Goal: Task Accomplishment & Management: Use online tool/utility

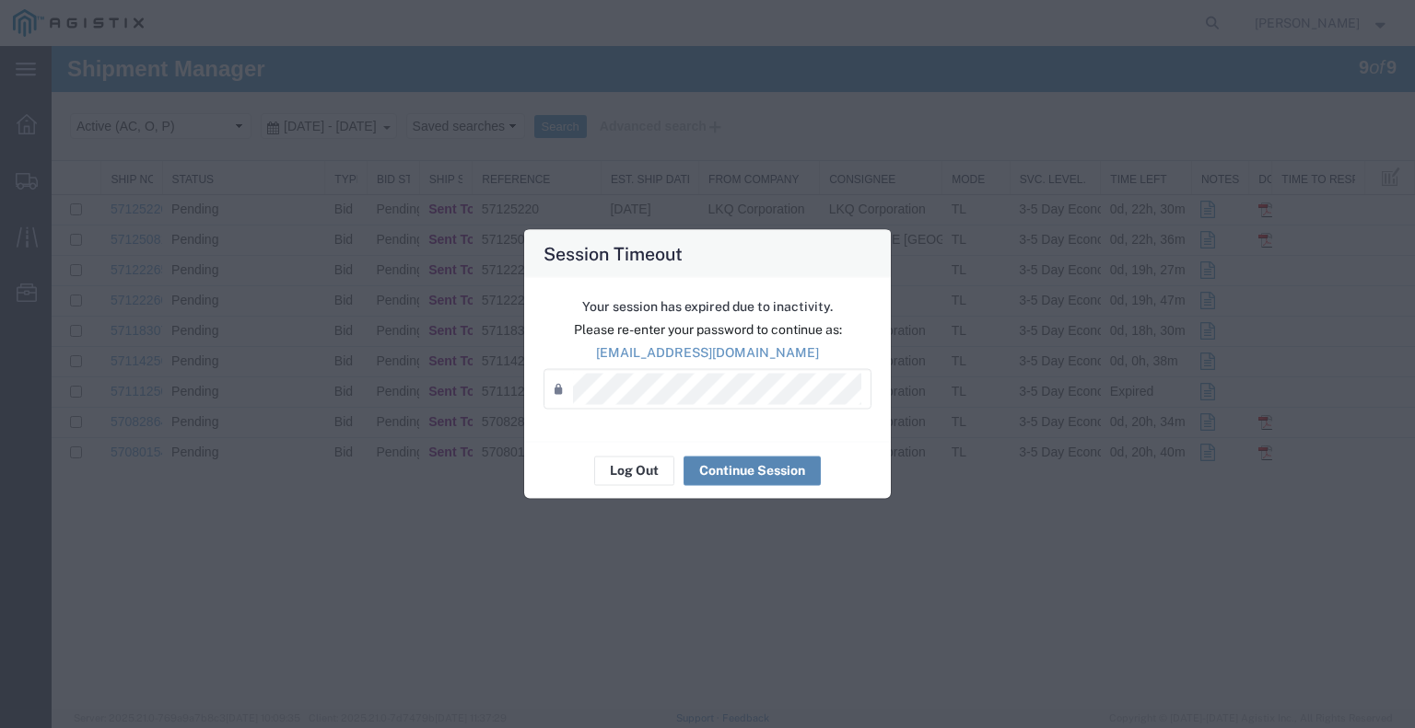
click at [791, 476] on button "Continue Session" at bounding box center [751, 470] width 137 height 29
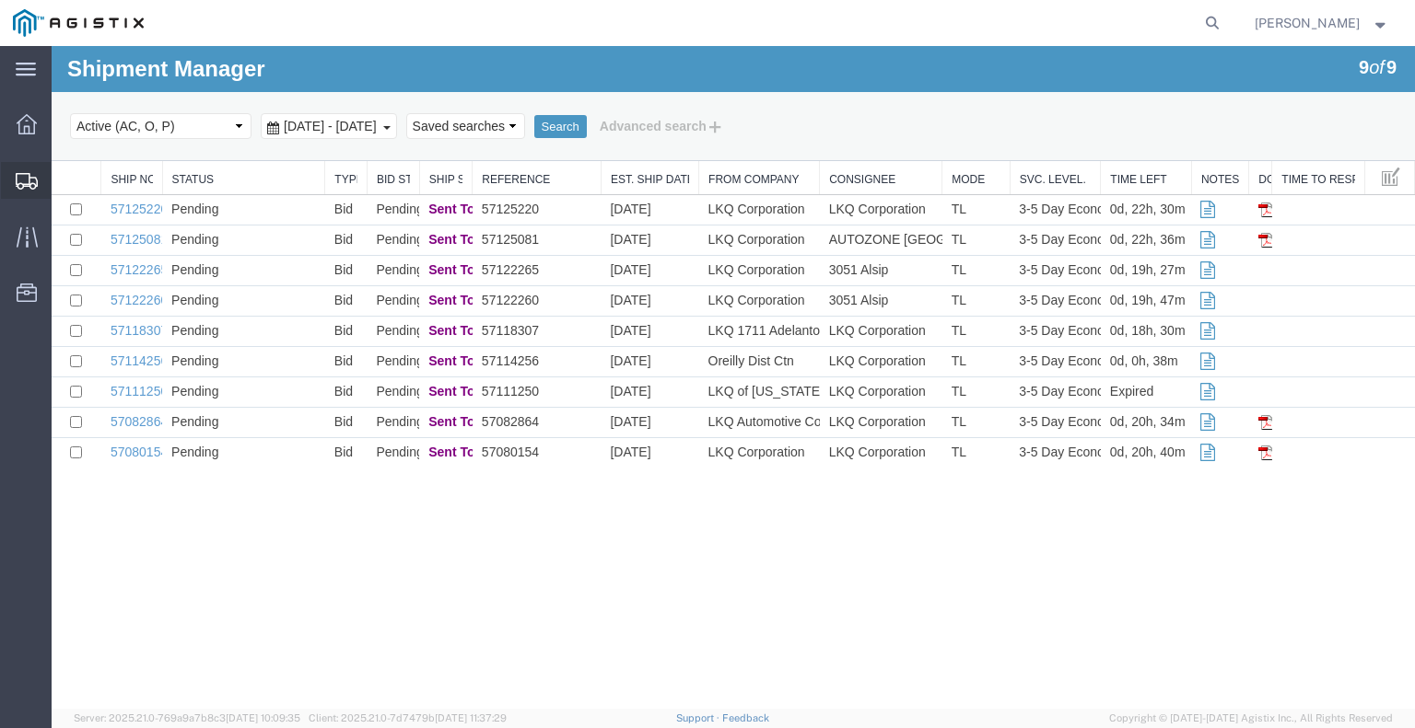
click at [42, 174] on div at bounding box center [27, 180] width 52 height 37
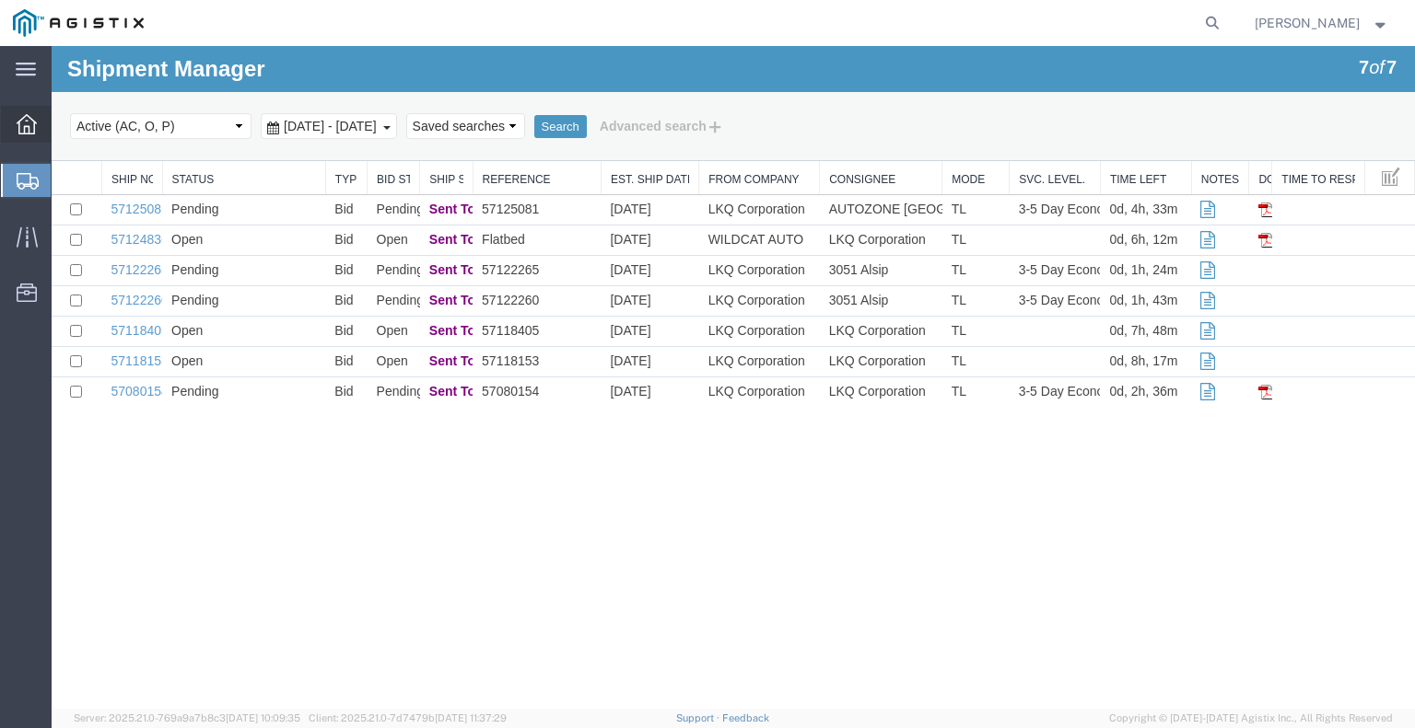
click at [33, 126] on icon at bounding box center [27, 124] width 20 height 20
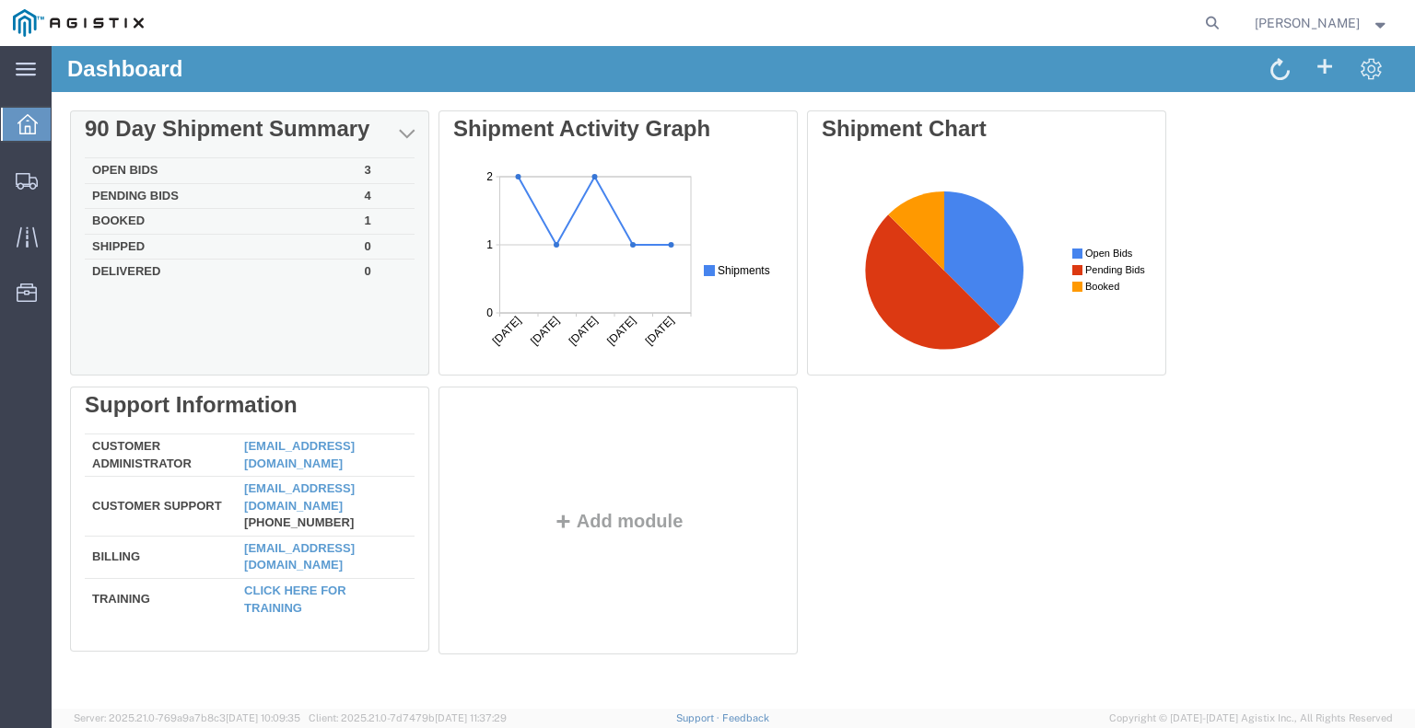
click at [132, 216] on td "Booked" at bounding box center [221, 222] width 273 height 26
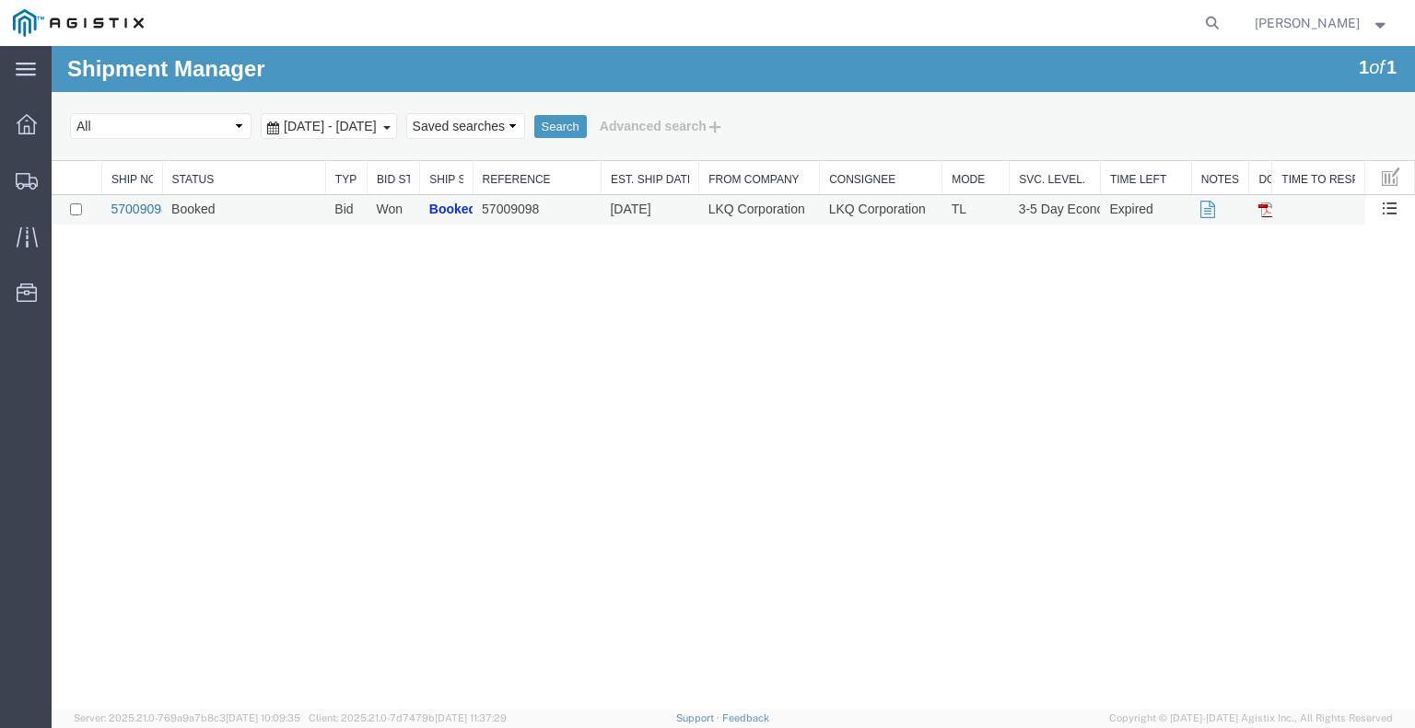
click at [144, 206] on link "57009098" at bounding box center [139, 209] width 57 height 15
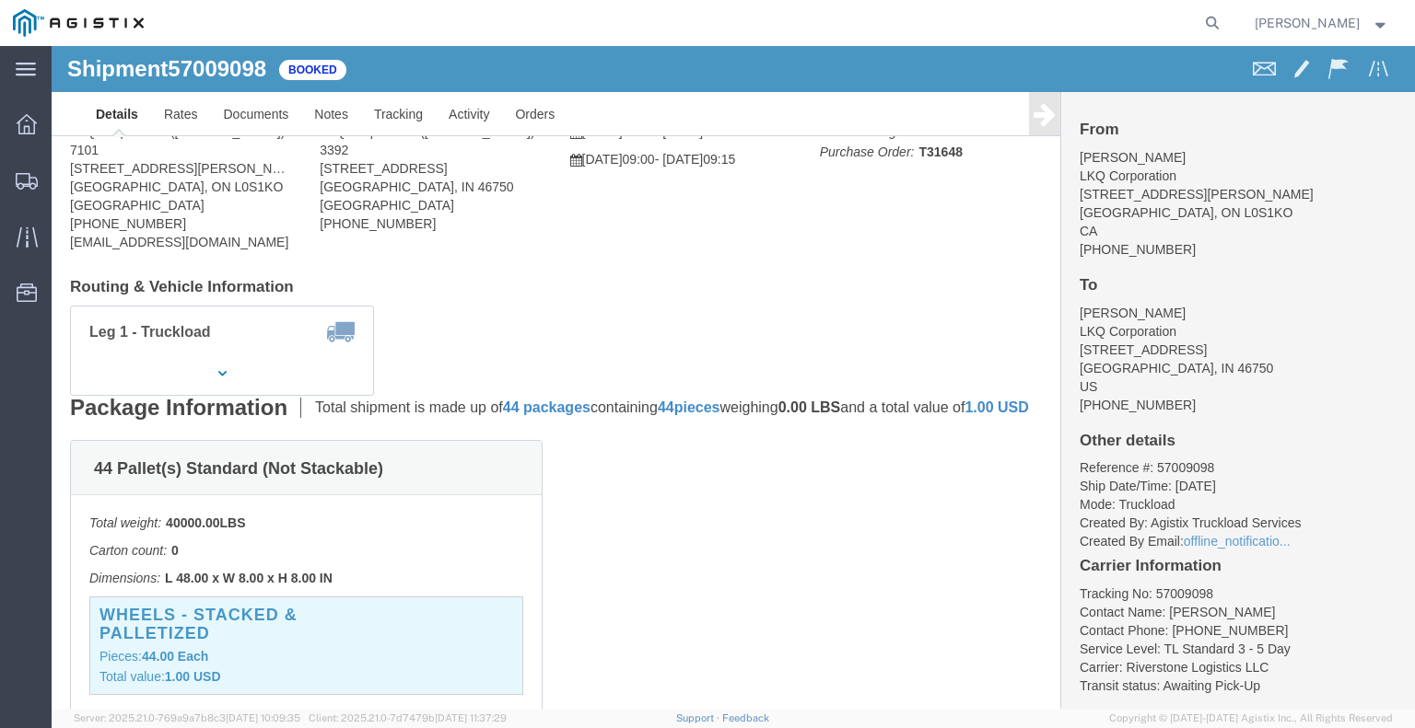
scroll to position [276, 0]
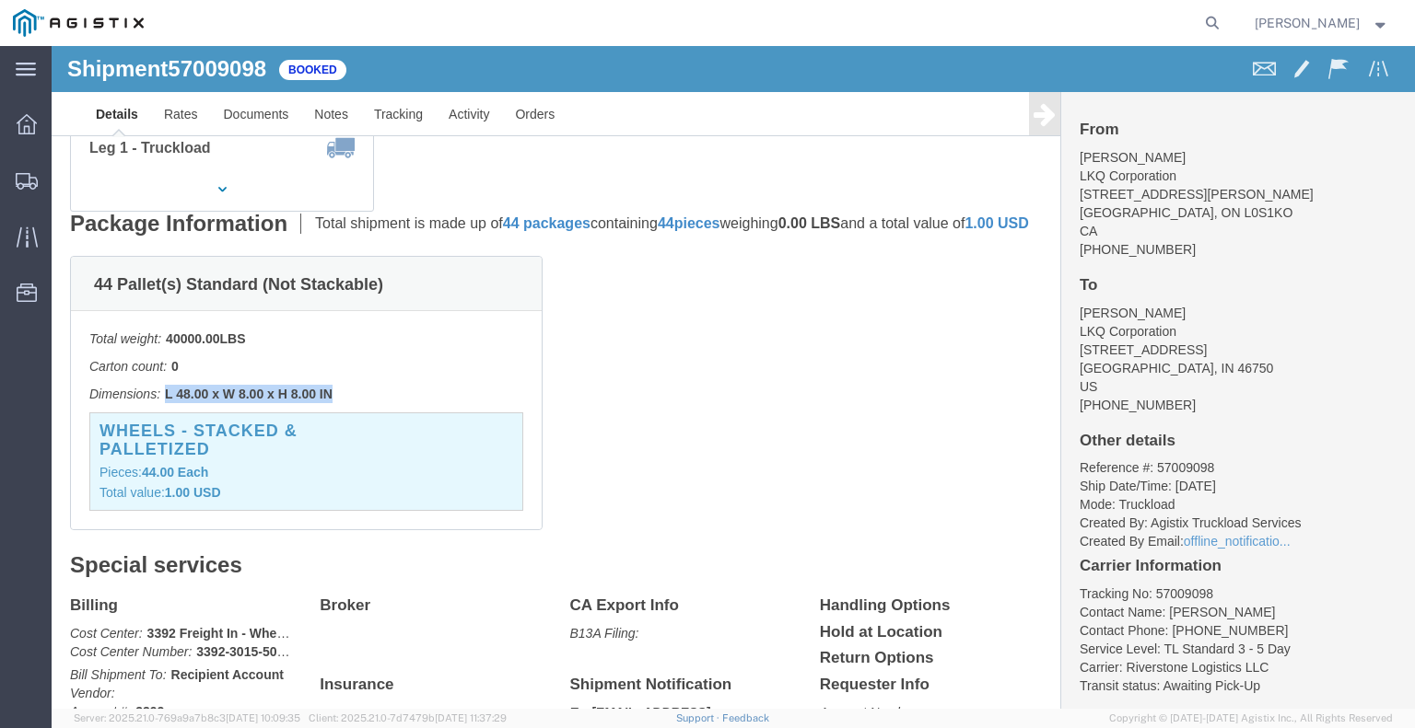
drag, startPoint x: 114, startPoint y: 365, endPoint x: 280, endPoint y: 376, distance: 166.1
click p "Dimensions: L 48.00 x W 8.00 x H 8.00 IN"
copy b "L 48.00 x W 8.00 x H 8.00 IN"
click at [57, 178] on span "Shipments" at bounding box center [57, 180] width 13 height 37
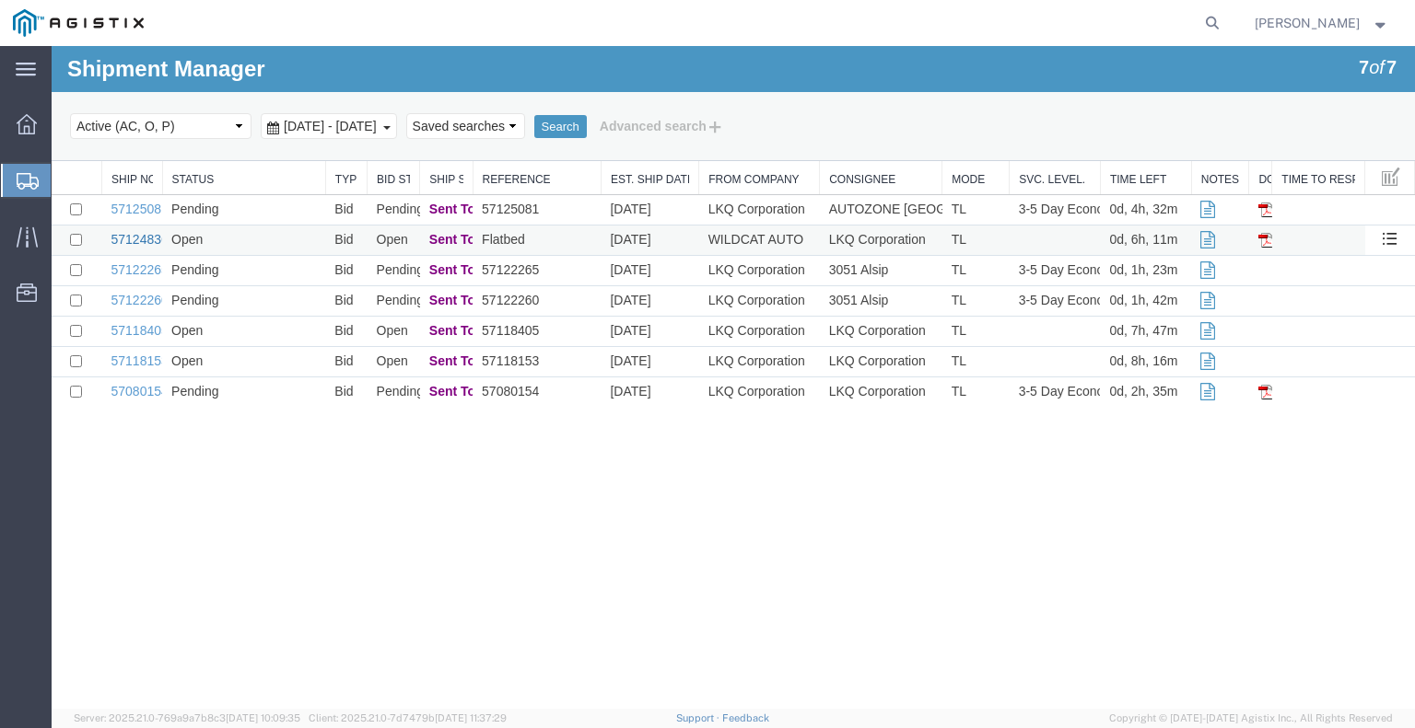
click at [152, 236] on link "57124836" at bounding box center [139, 239] width 57 height 15
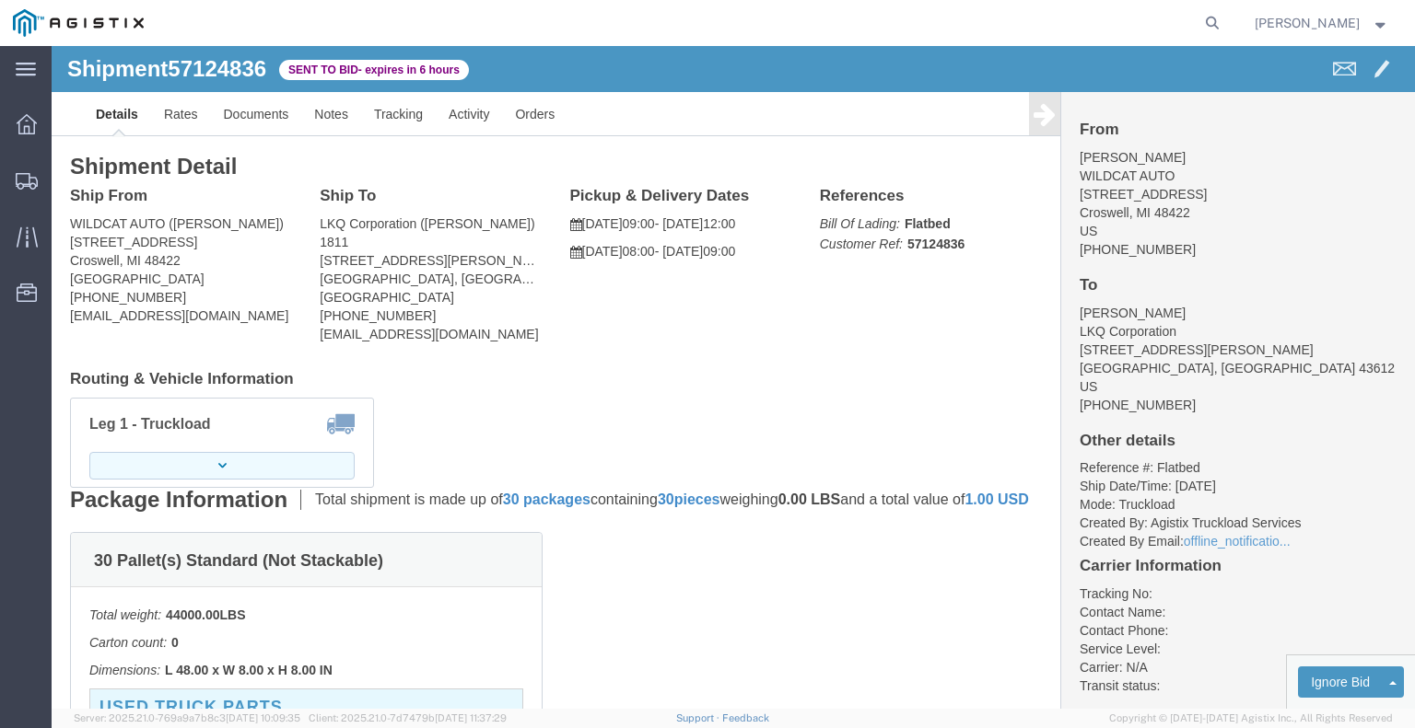
click button "button"
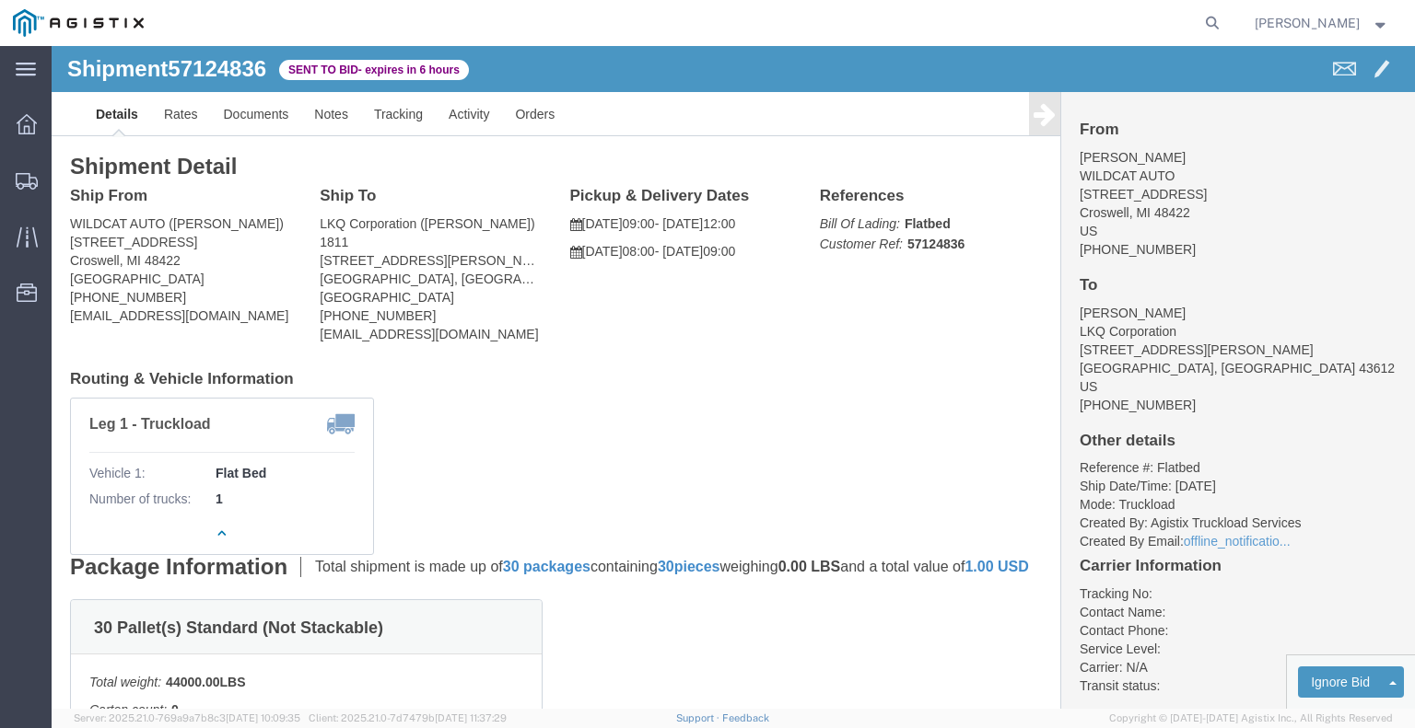
click div "Leg 1 - Truckload Vehicle 1: Flat Bed Number of trucks: 1"
click link "Enter / Modify Bid"
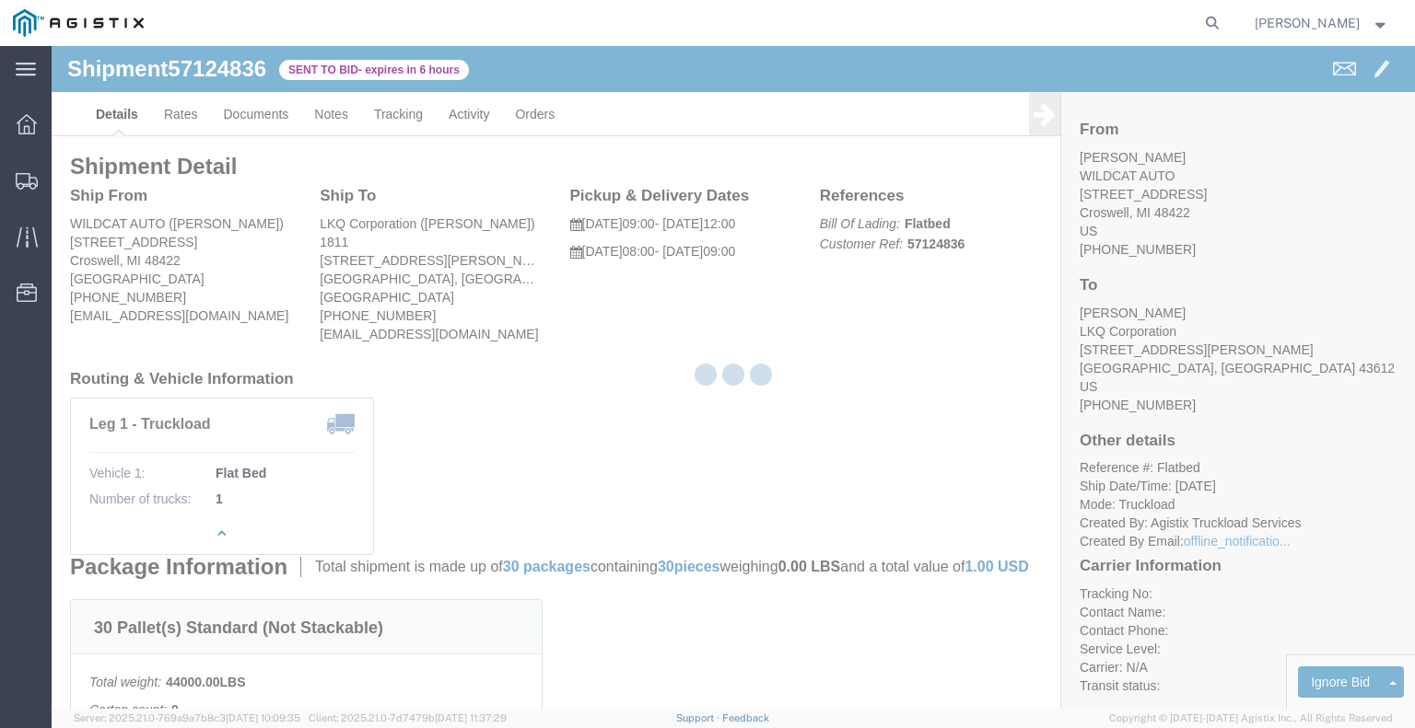
select select "22593"
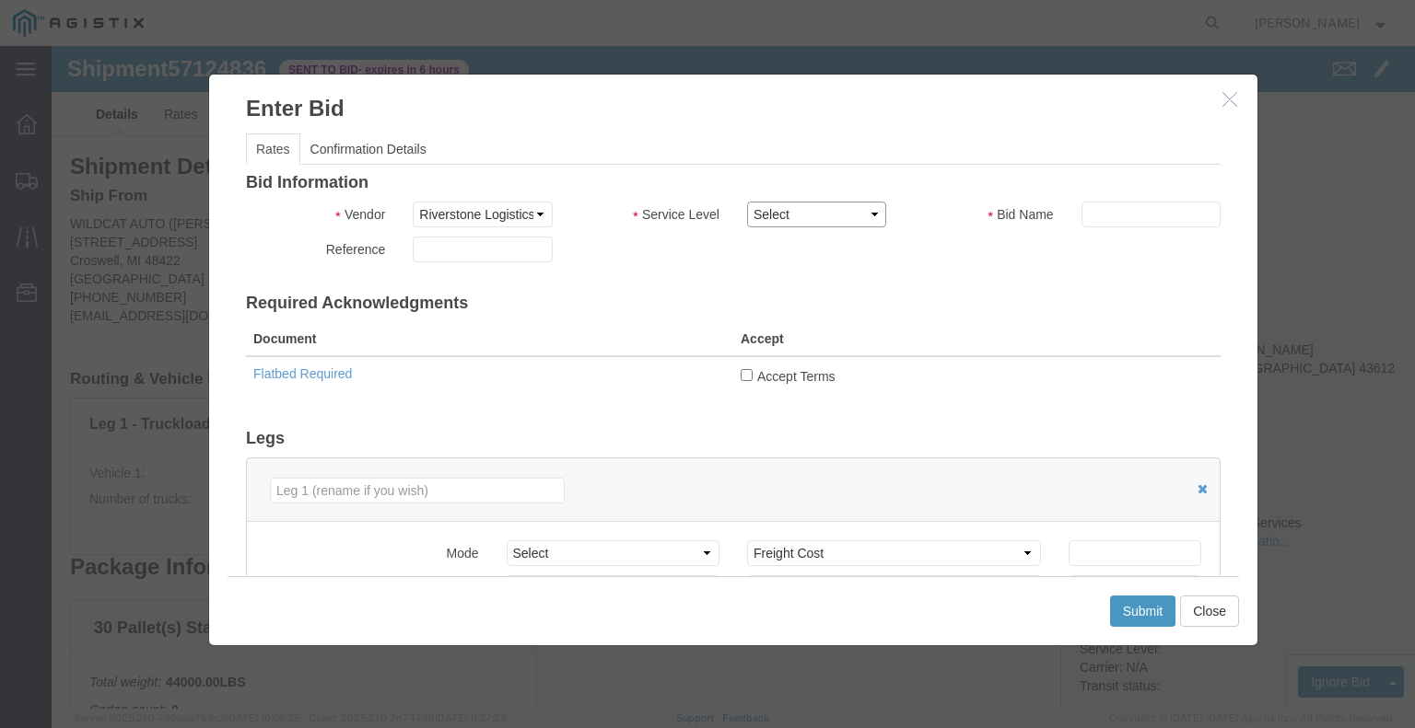
click select "Select Rail TL Standard 3 - 5 Day"
select select "41882"
click select "Select Rail TL Standard 3 - 5 Day"
click input "text"
type input "RLX"
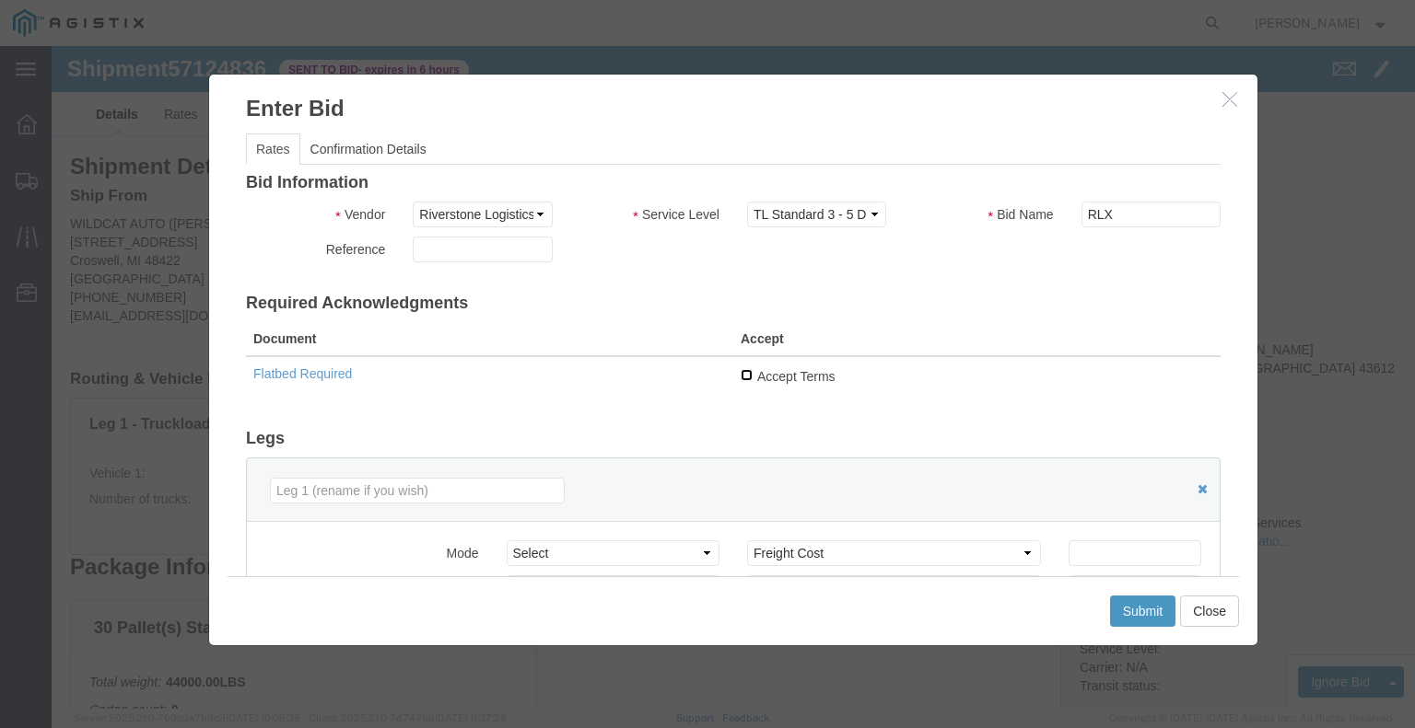
click input "Accept Terms"
checkbox input "true"
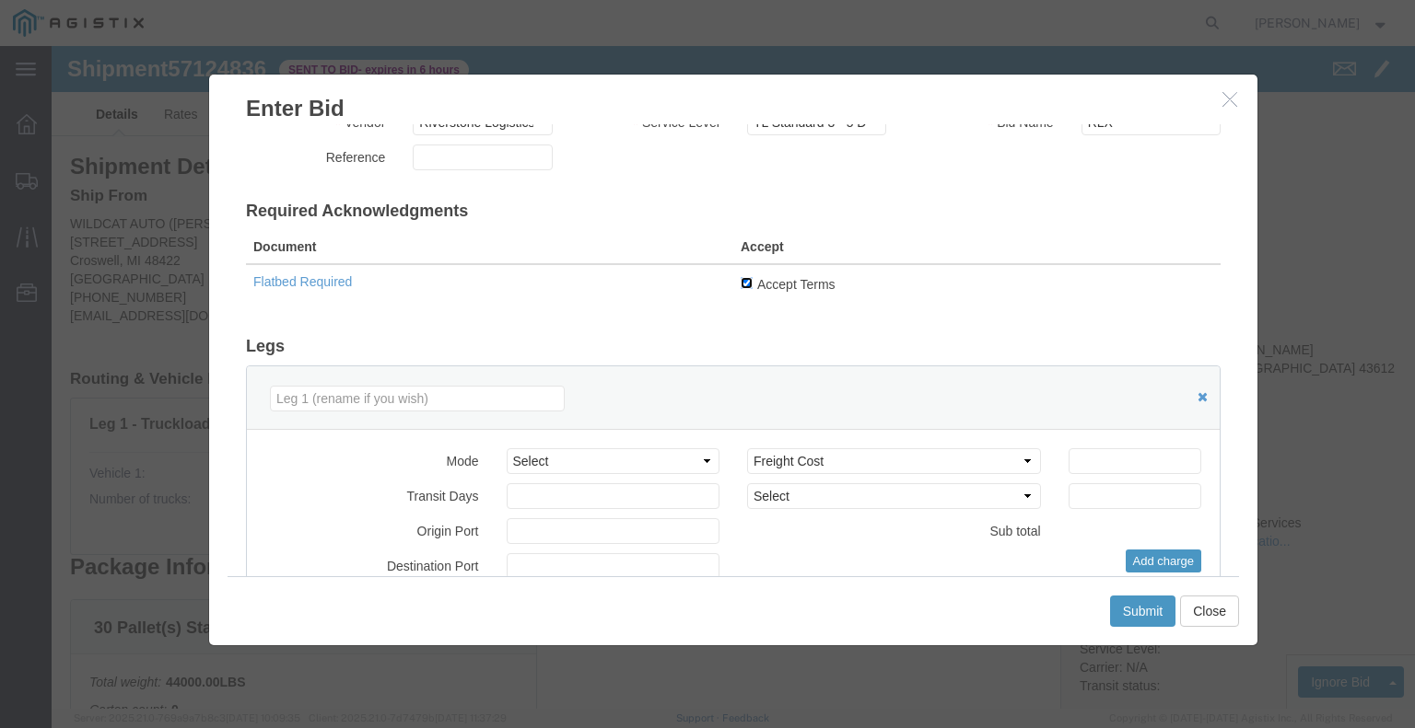
scroll to position [276, 0]
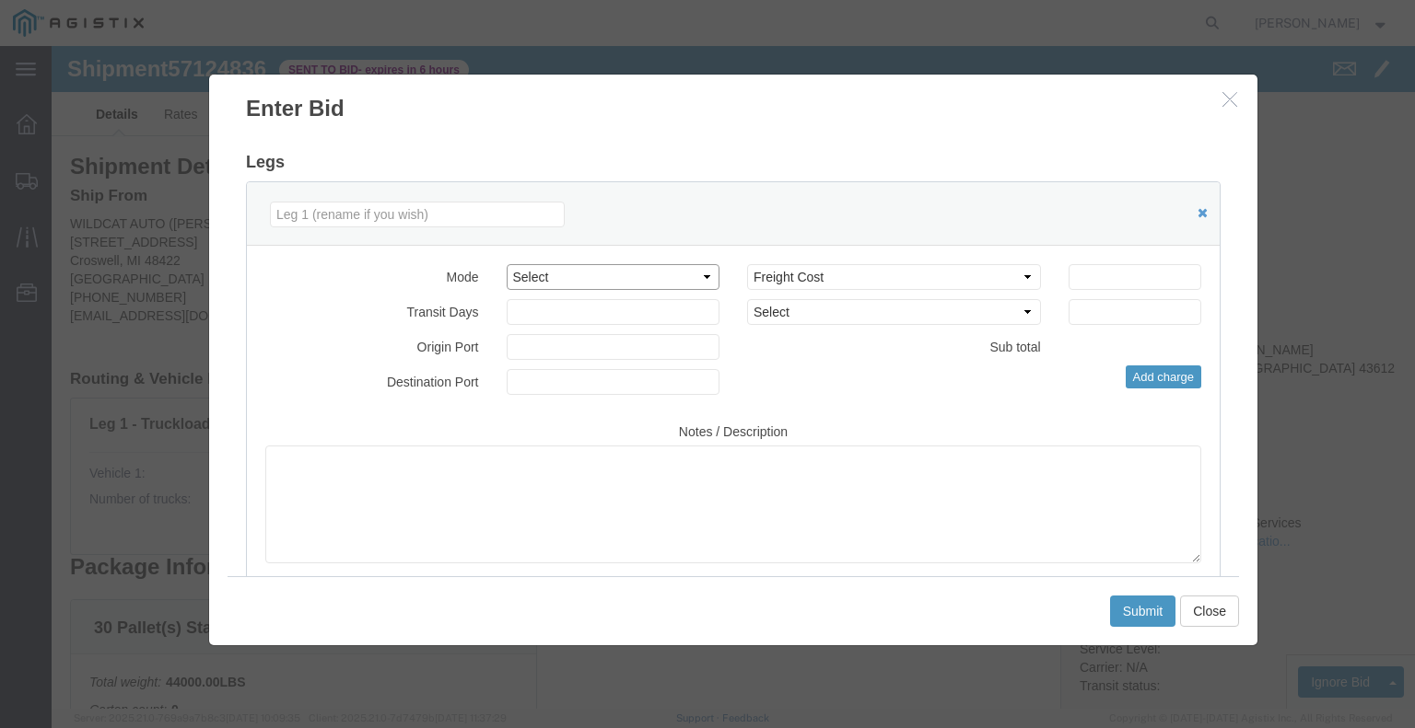
click select "Select Air Less than Truckload Multi-Leg Ocean Freight Rail Small Parcel Truckl…"
select select "TL"
click select "Select Air Less than Truckload Multi-Leg Ocean Freight Rail Small Parcel Truckl…"
click input "number"
type input "1"
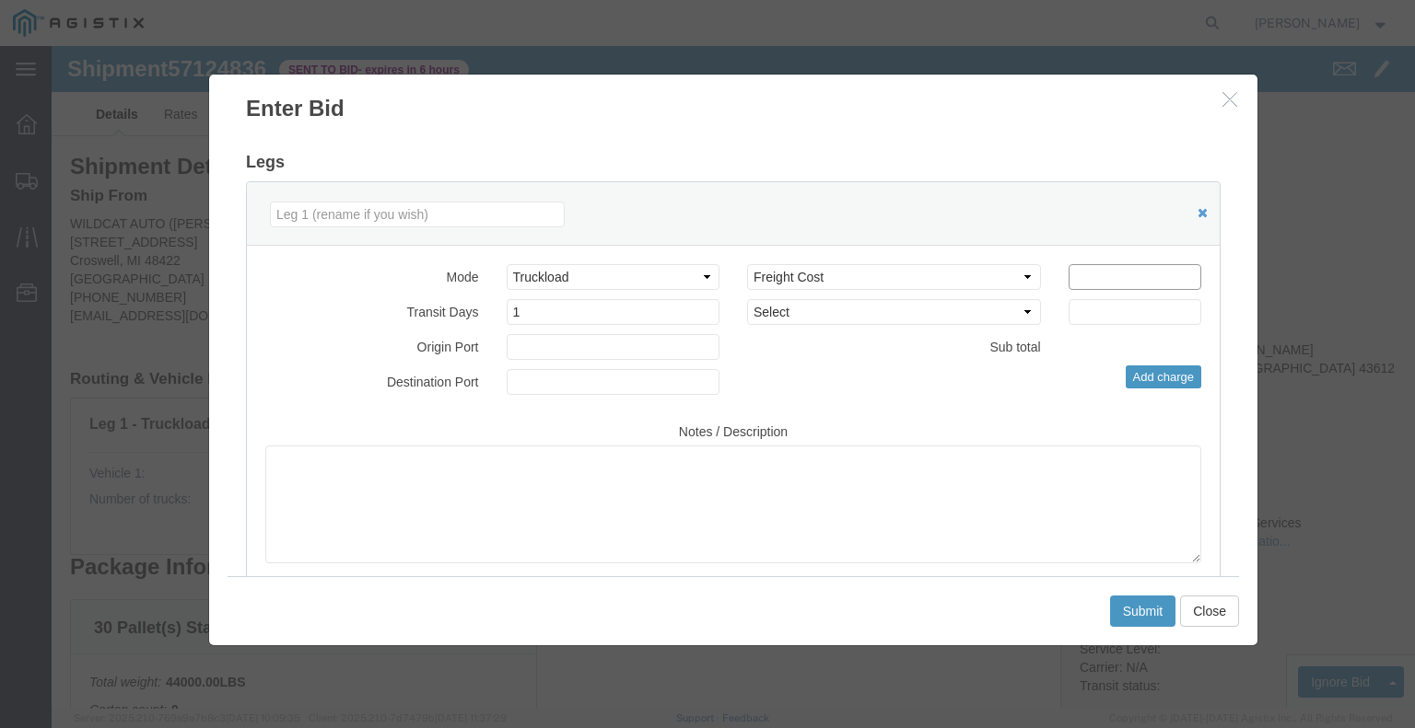
click input "number"
type input "900"
click button "Submit"
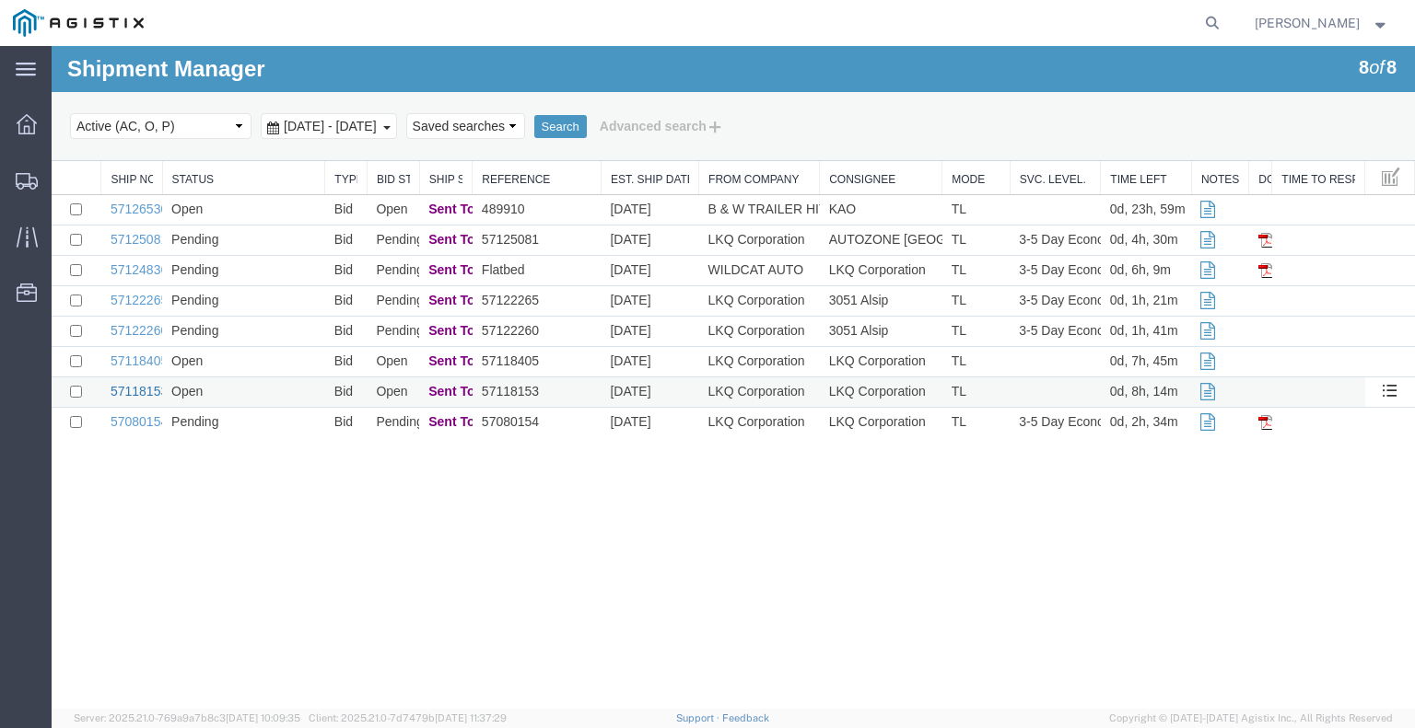
click at [130, 390] on link "57118153" at bounding box center [139, 391] width 57 height 15
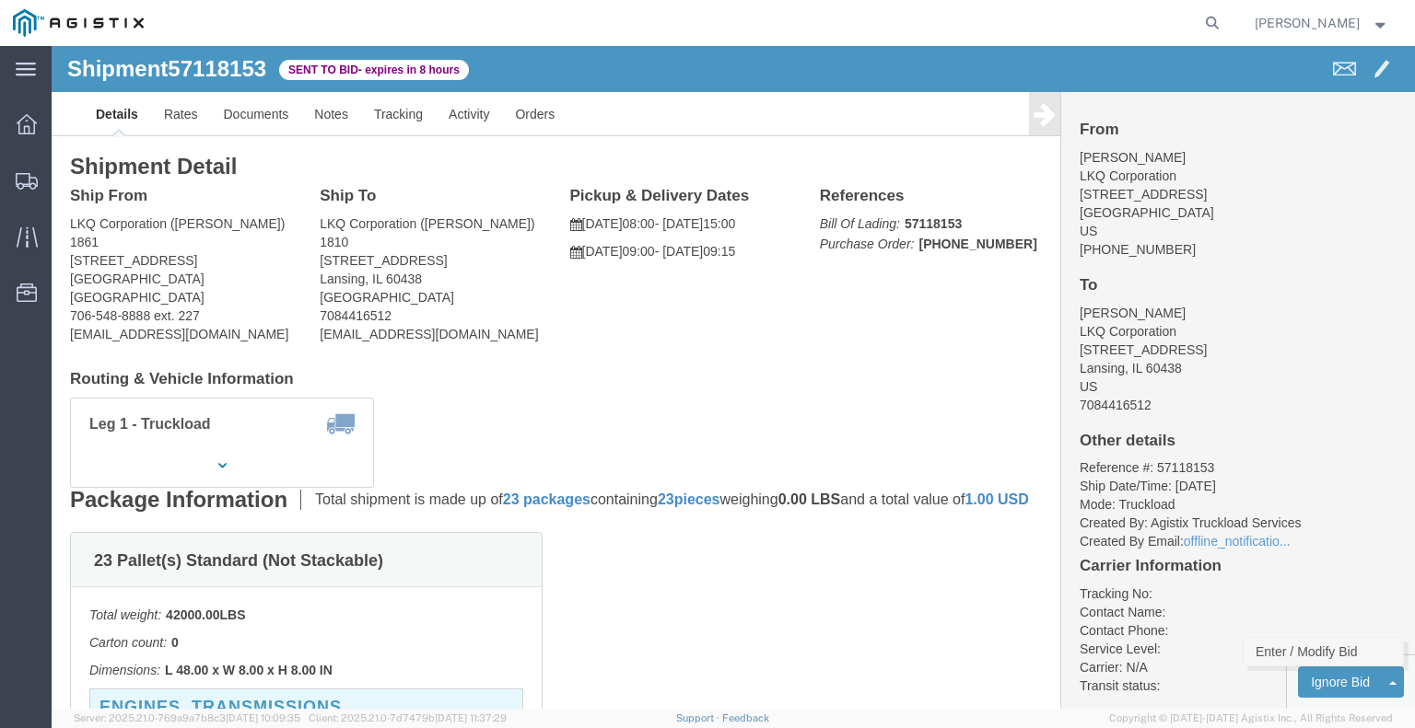
click link "Enter / Modify Bid"
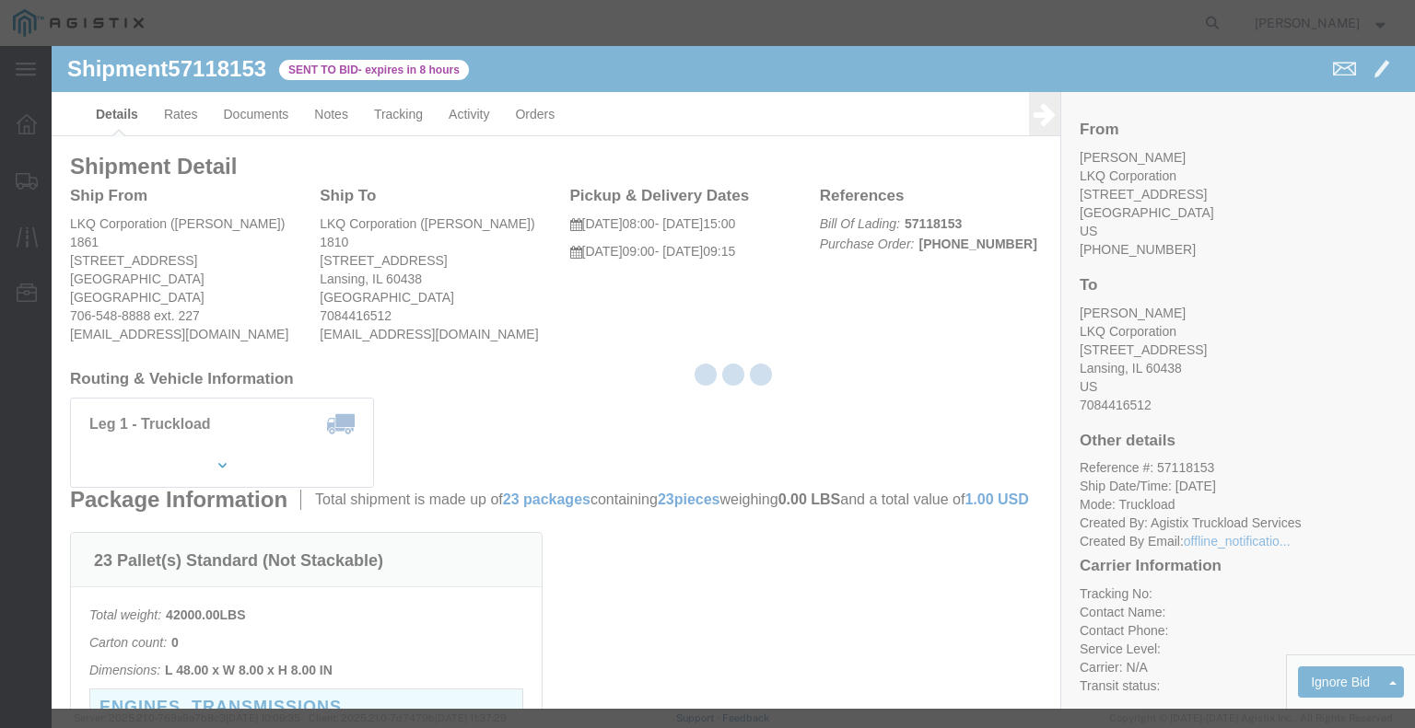
select select "22593"
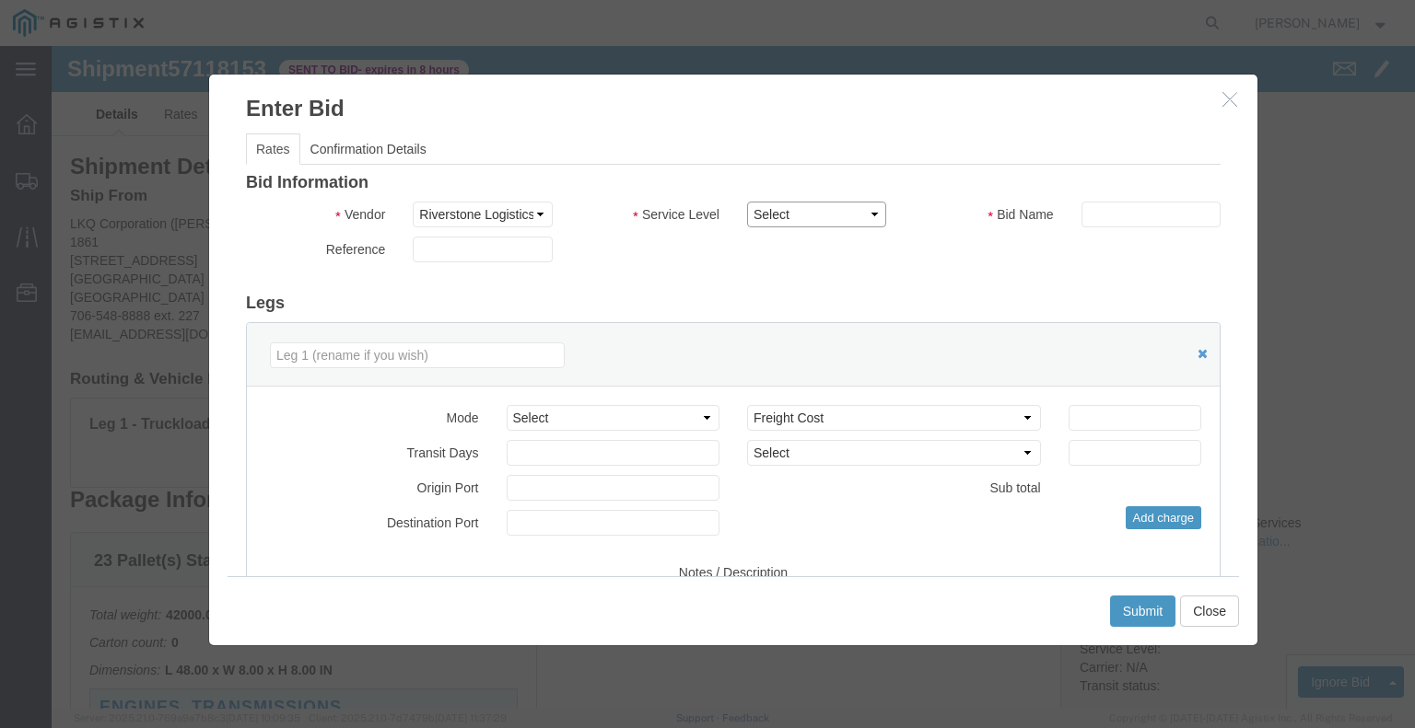
click select "Select Rail TL Standard 3 - 5 Day"
select select "41882"
click select "Select Rail TL Standard 3 - 5 Day"
click input "text"
type input "RLX"
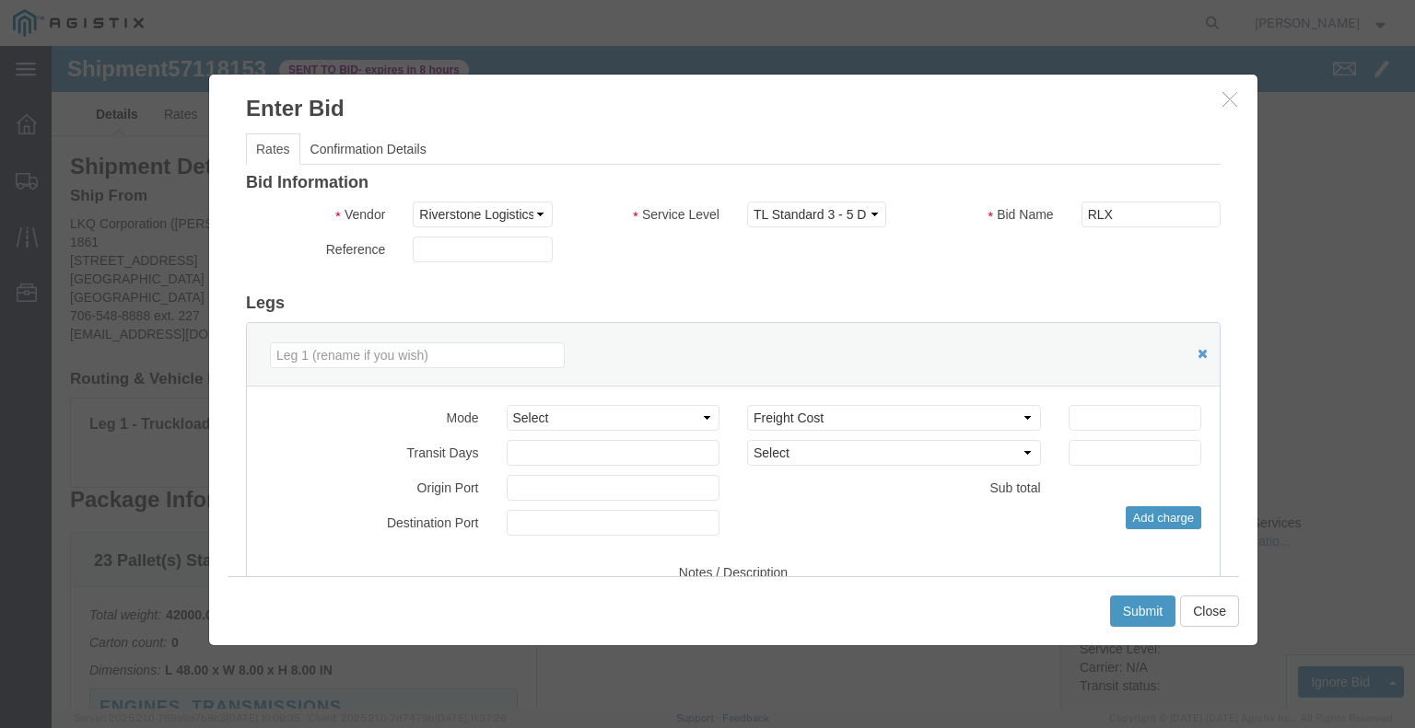
click h3 "Legs"
click select "Select Air Less than Truckload Multi-Leg Ocean Freight Rail Small Parcel Truckl…"
select select "TL"
click select "Select Air Less than Truckload Multi-Leg Ocean Freight Rail Small Parcel Truckl…"
click input "number"
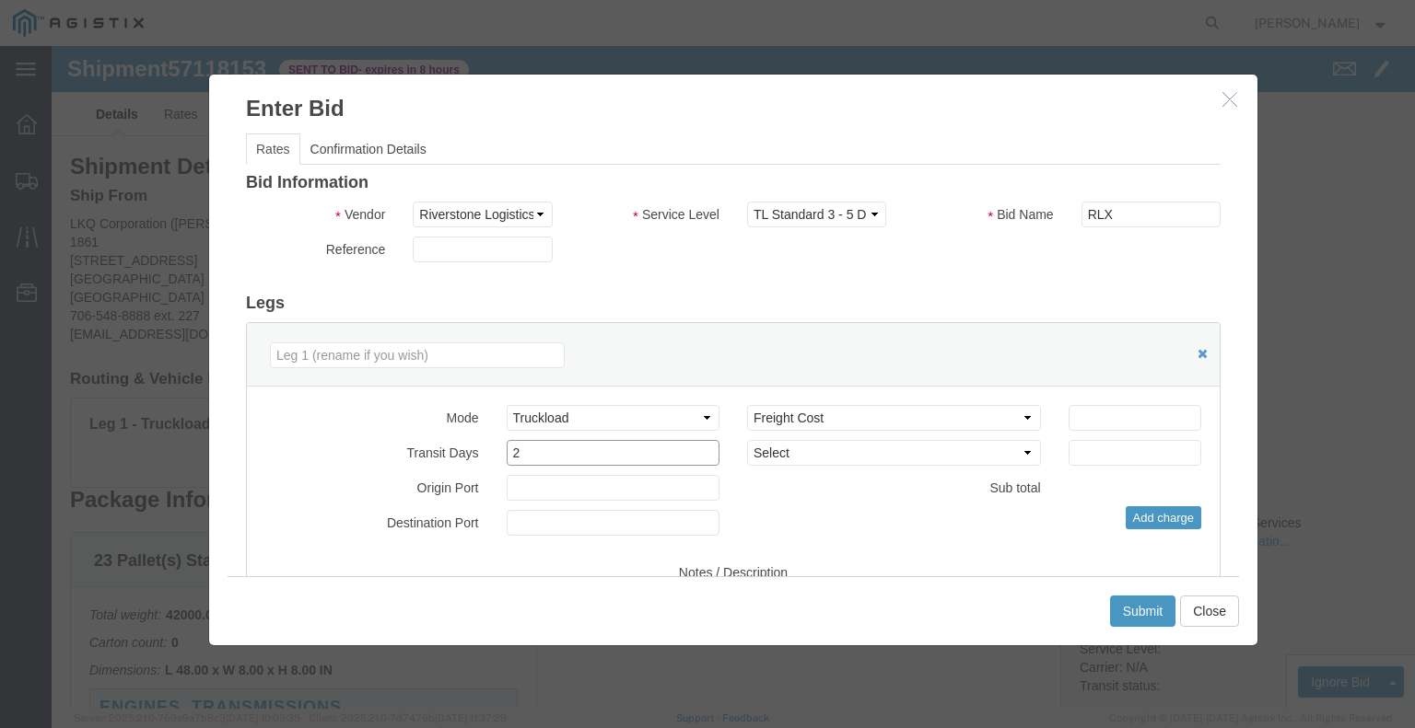
type input "2"
click input "number"
type input "1100"
click button "Submit"
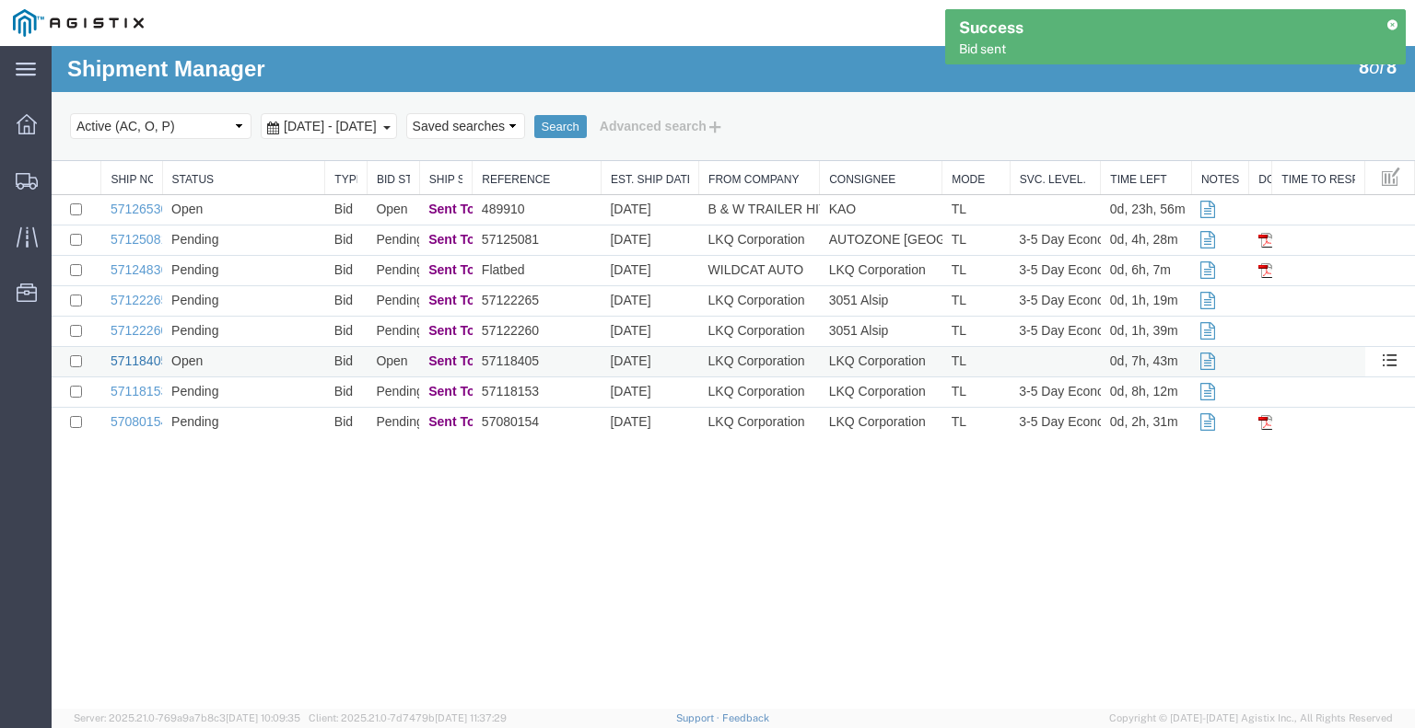
click at [138, 364] on link "57118405" at bounding box center [139, 361] width 57 height 15
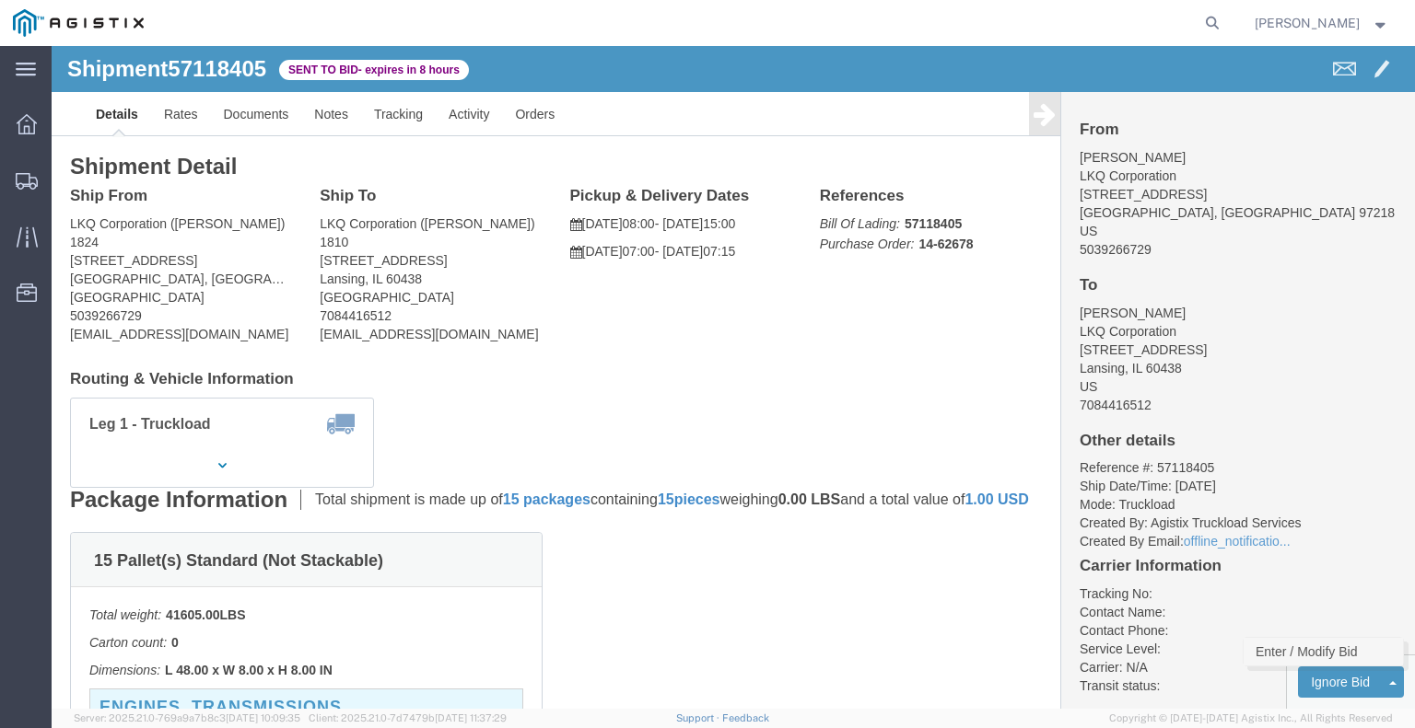
click link "Enter / Modify Bid"
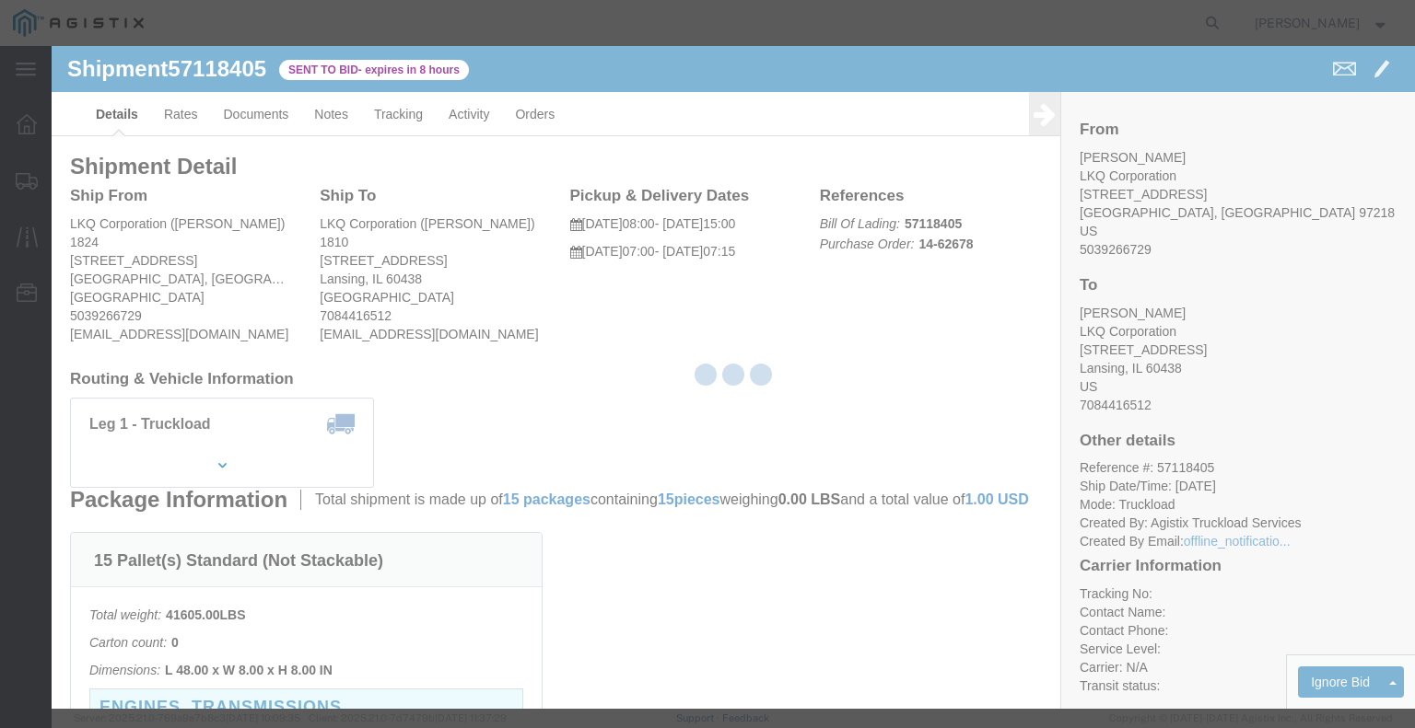
select select "22593"
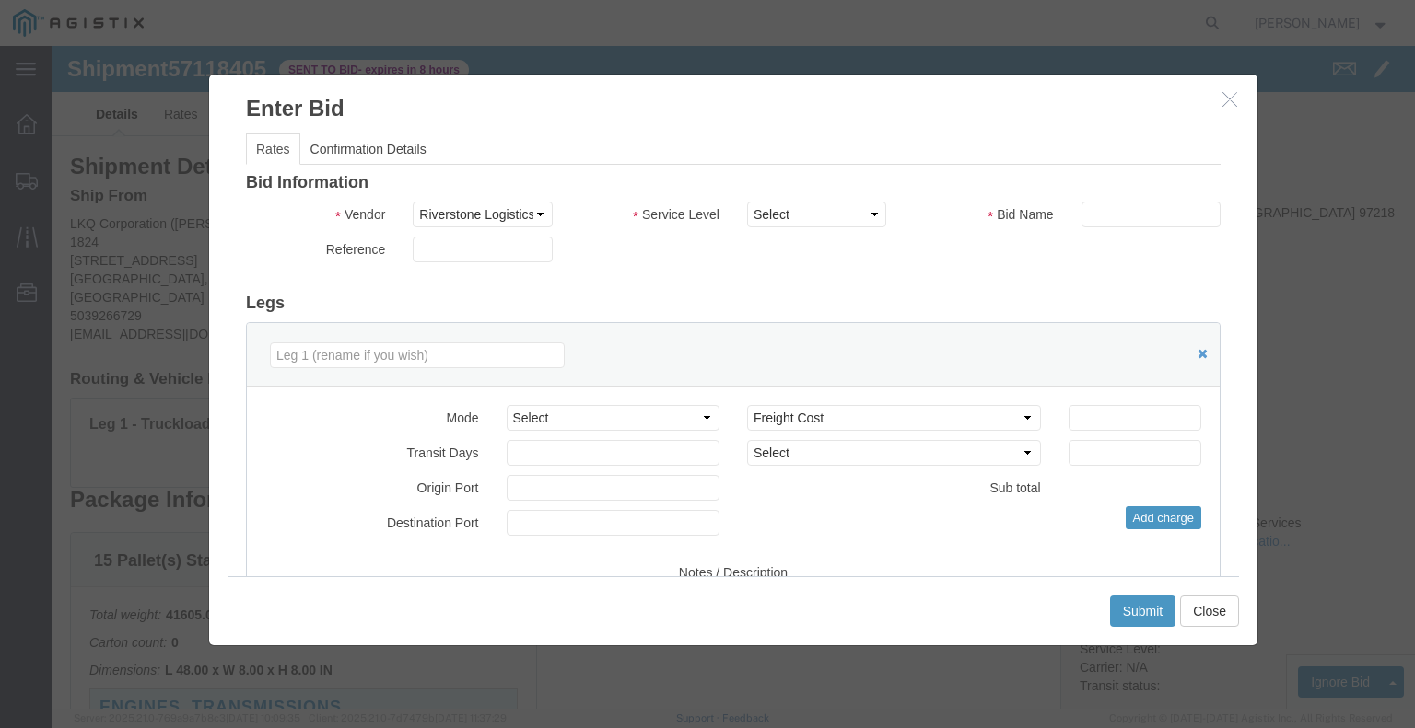
click icon "button"
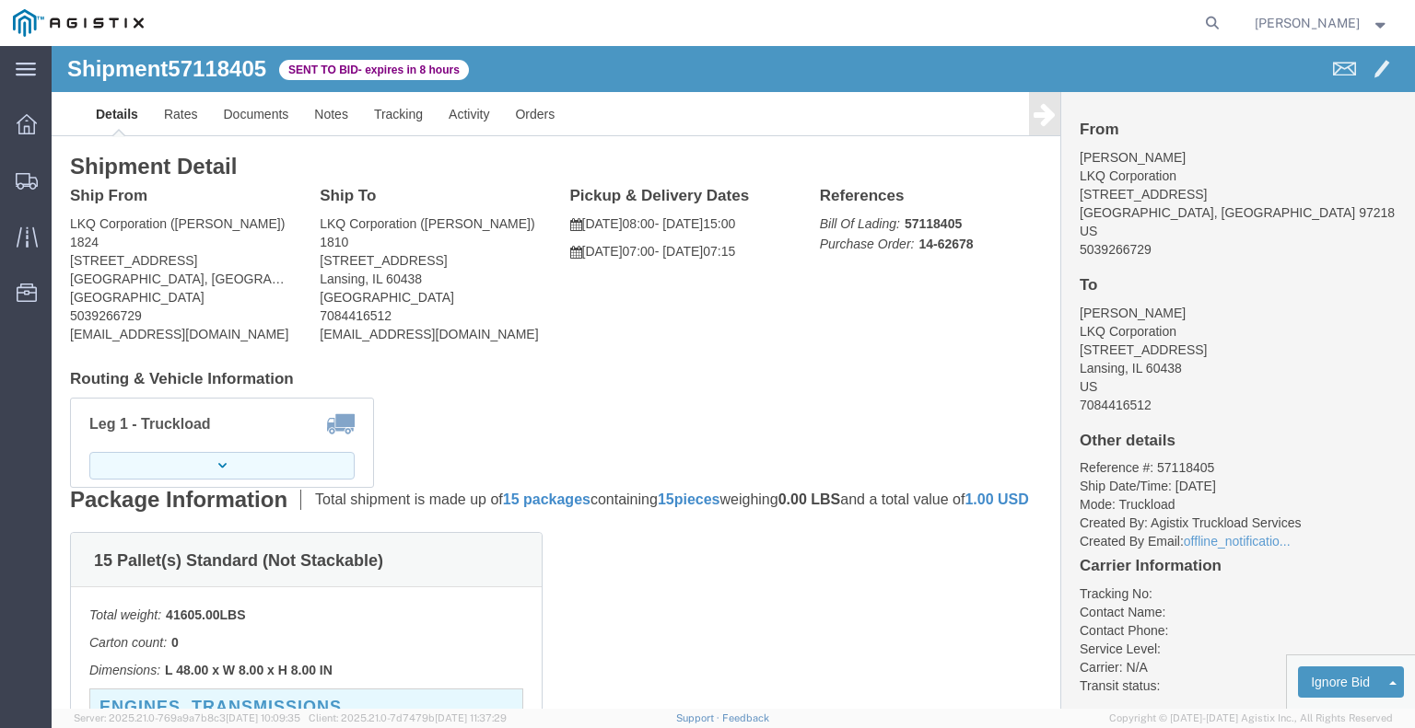
click button "button"
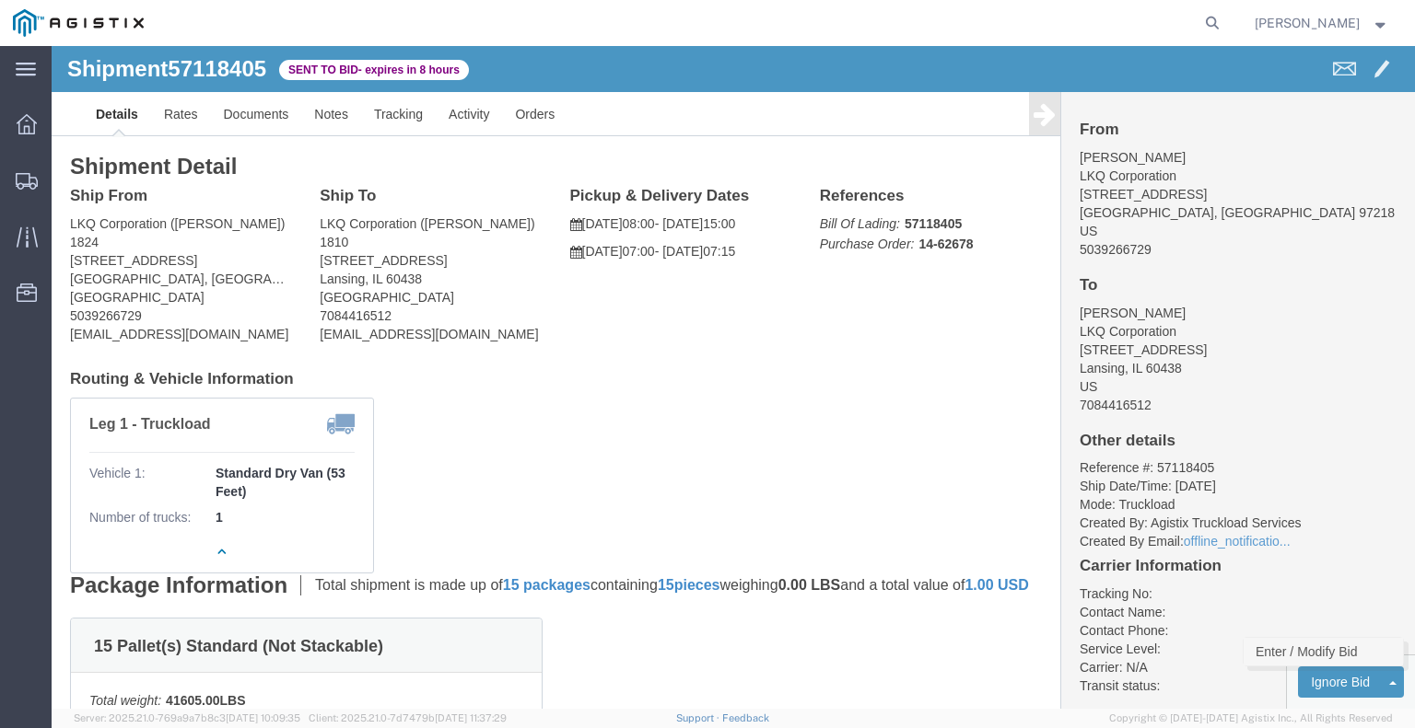
click link "Enter / Modify Bid"
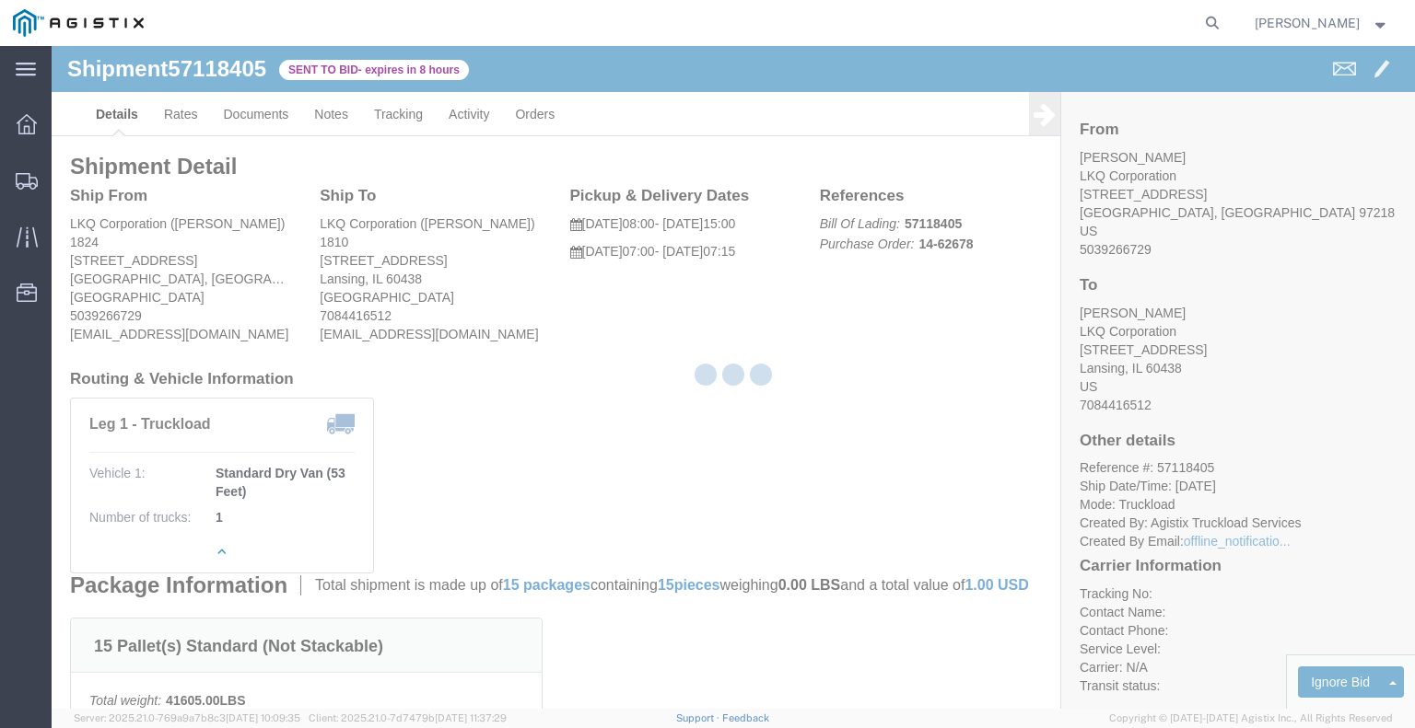
select select "22593"
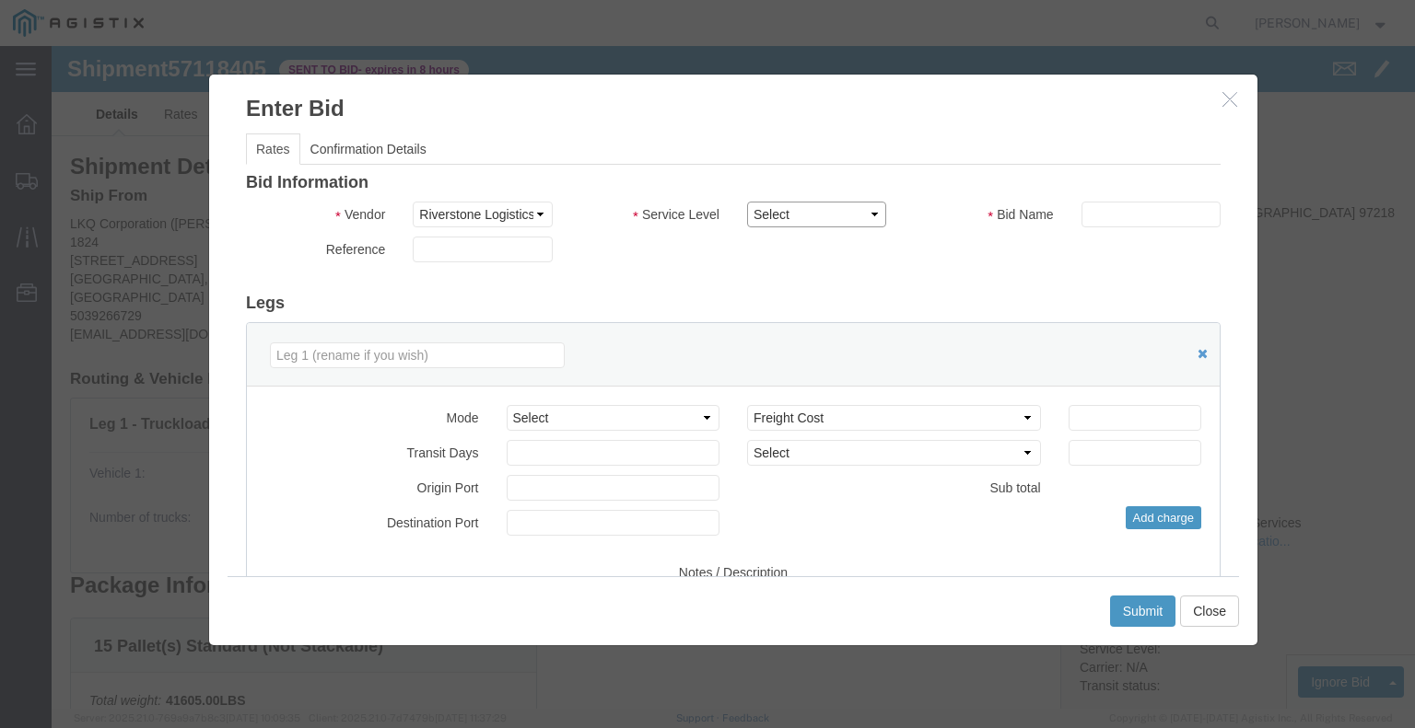
drag, startPoint x: 754, startPoint y: 167, endPoint x: 765, endPoint y: 170, distance: 11.6
click select "Select Rail TL Standard 3 - 5 Day"
select select "41882"
click select "Select Rail TL Standard 3 - 5 Day"
click input "text"
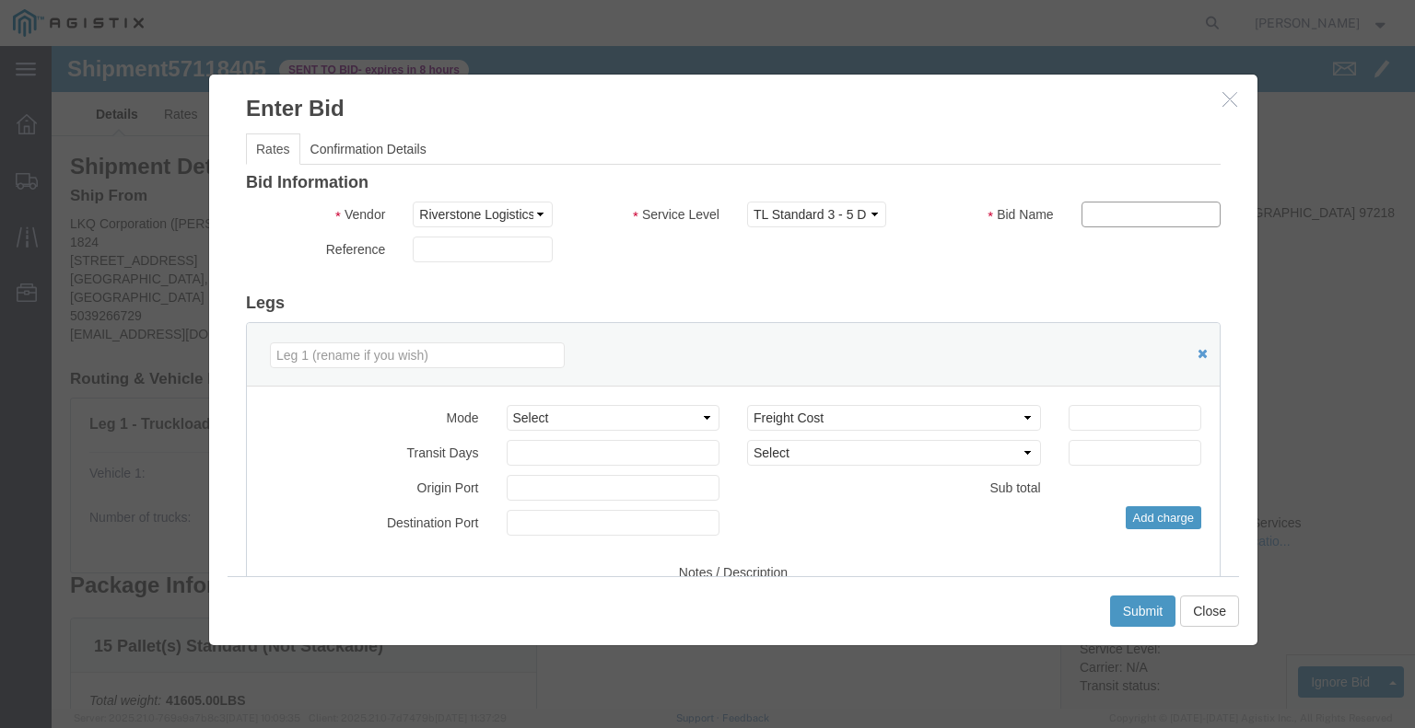
type input "RLX"
click div "Bid Information Vendor Select Riverstone Logistics LLC Service Level Select Rai…"
drag, startPoint x: 612, startPoint y: 373, endPoint x: 609, endPoint y: 382, distance: 9.6
click select "Select Air Less than Truckload Multi-Leg Ocean Freight Rail Small Parcel Truckl…"
select select "TL"
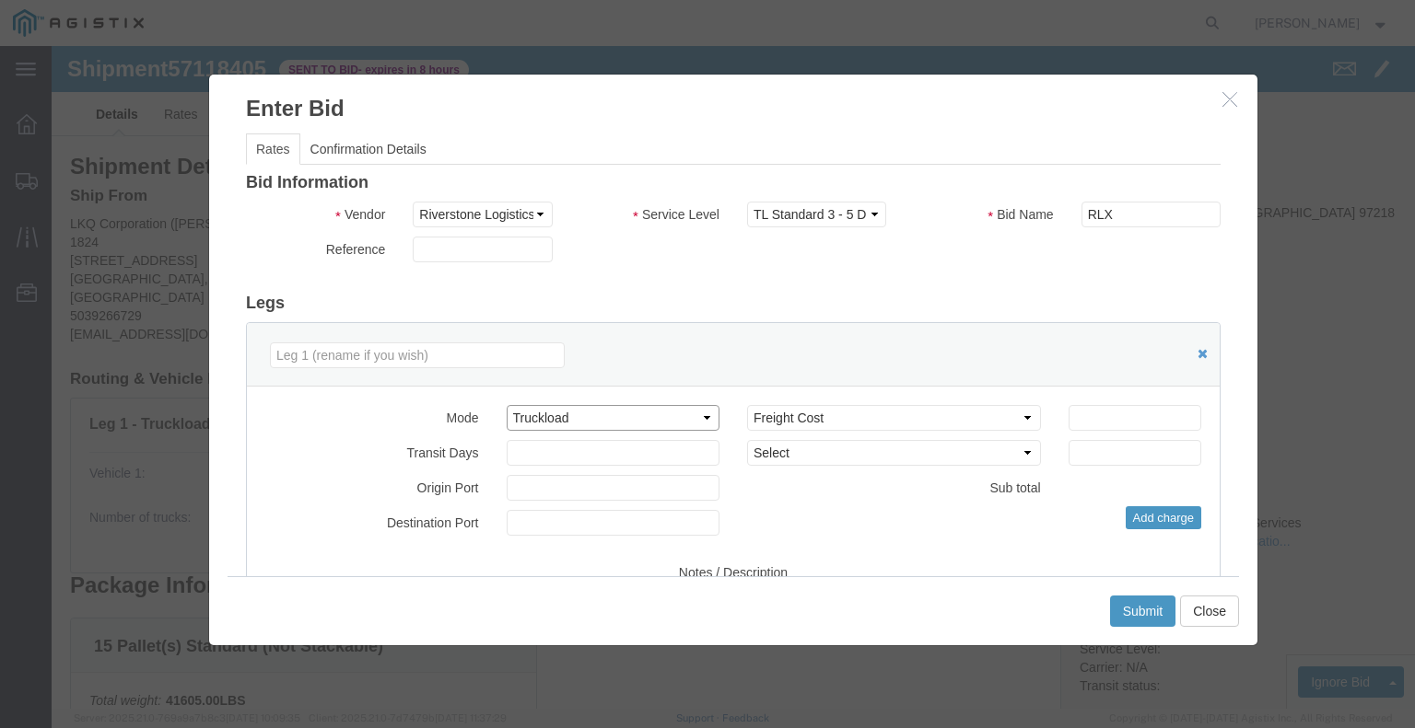
click select "Select Air Less than Truckload Multi-Leg Ocean Freight Rail Small Parcel Truckl…"
click input "number"
type input "4"
click input "number"
type input "3600"
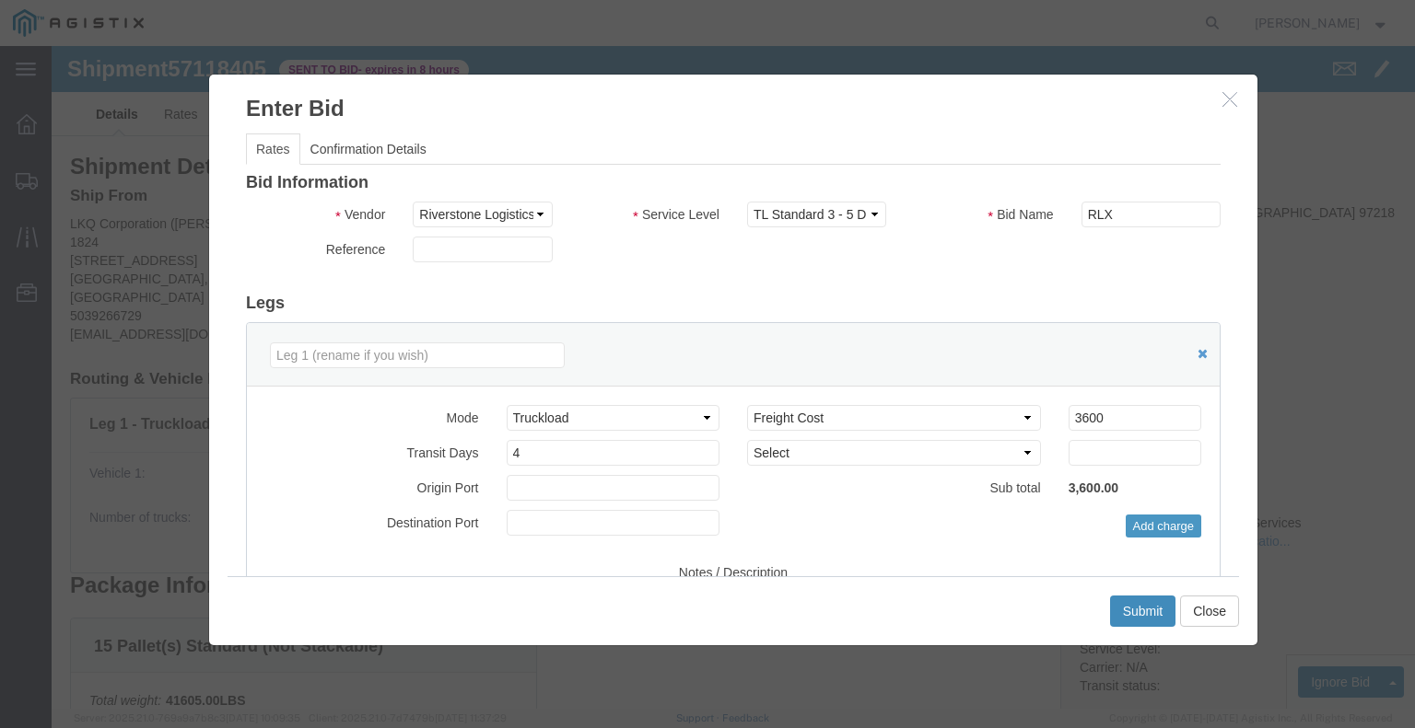
click button "Submit"
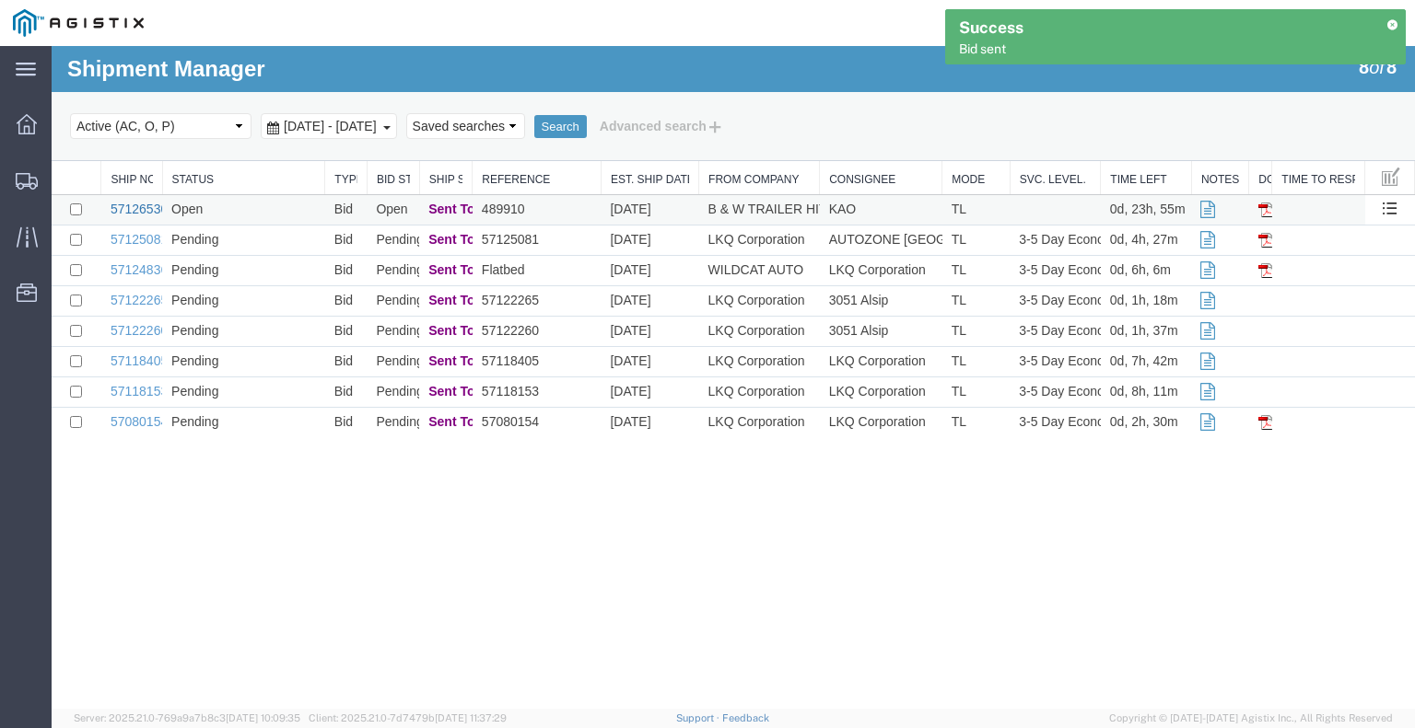
click at [141, 207] on link "57126530" at bounding box center [139, 209] width 57 height 15
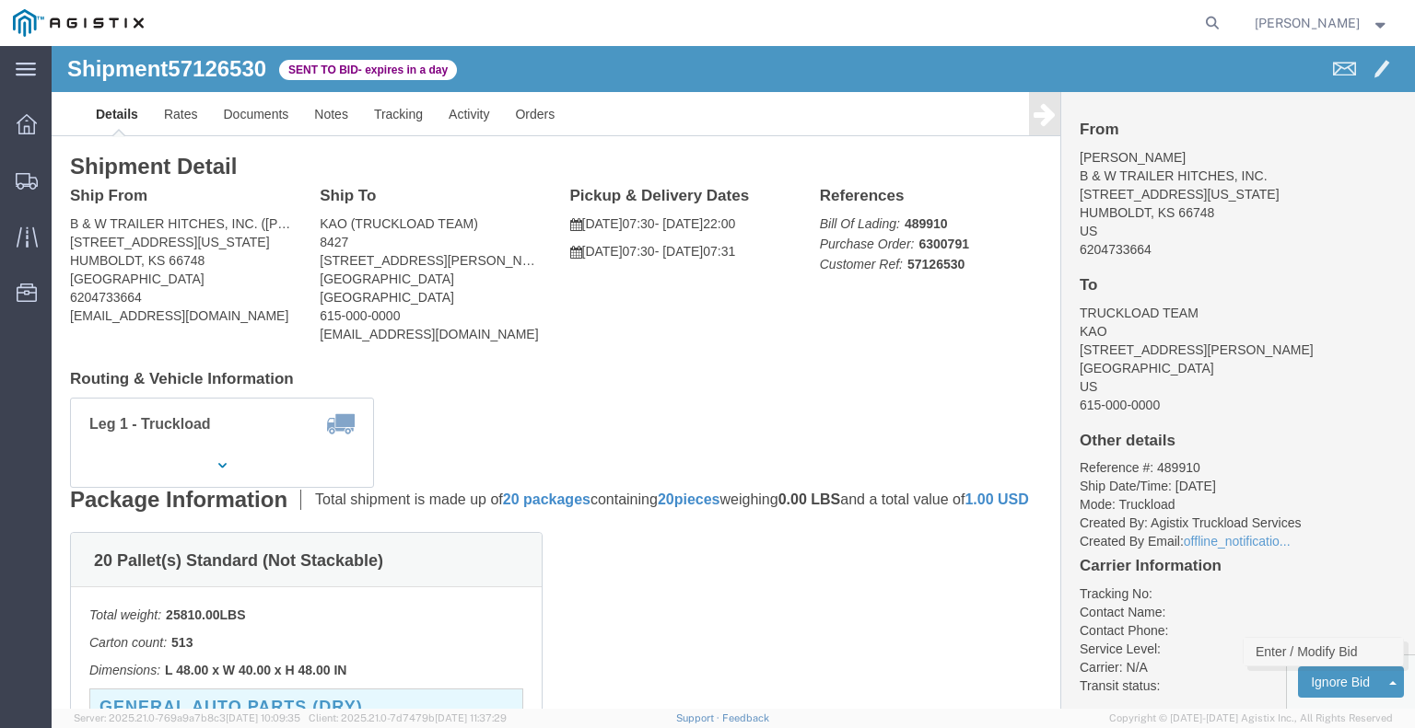
click link "Enter / Modify Bid"
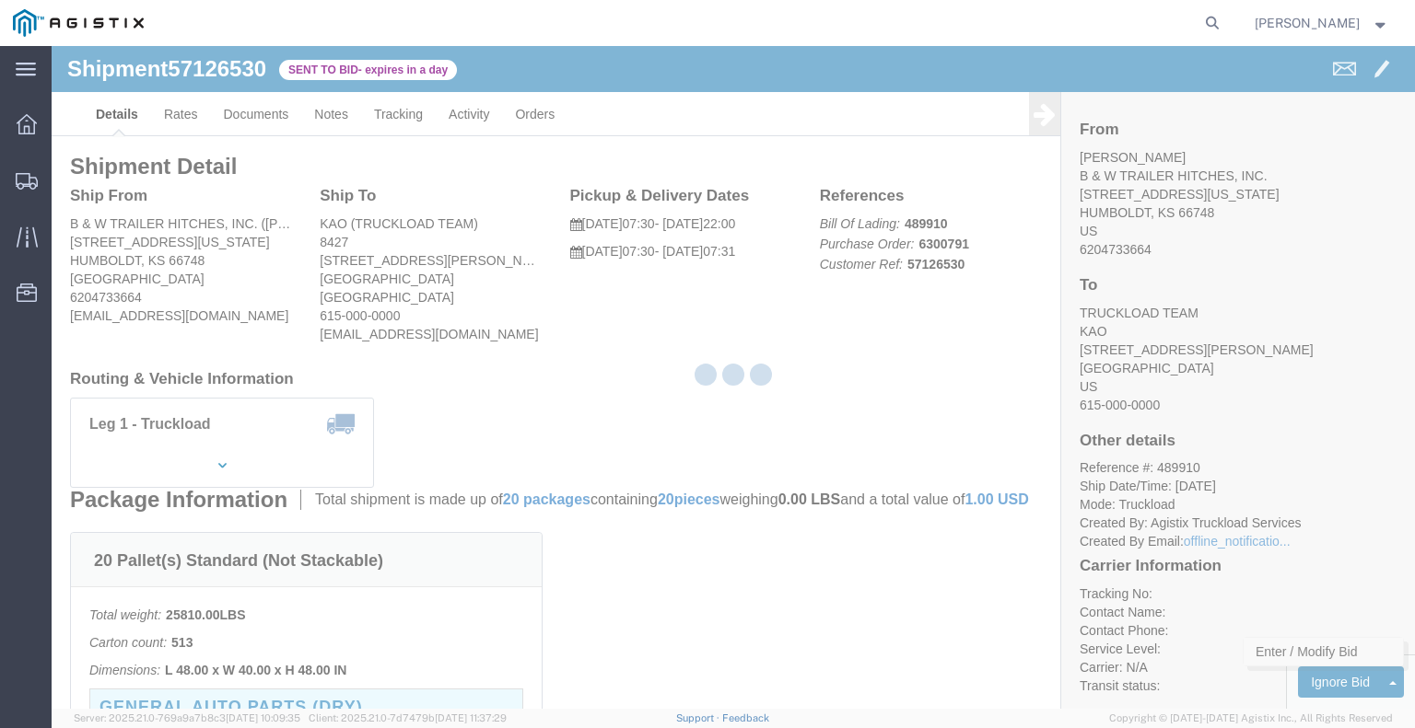
select select "22593"
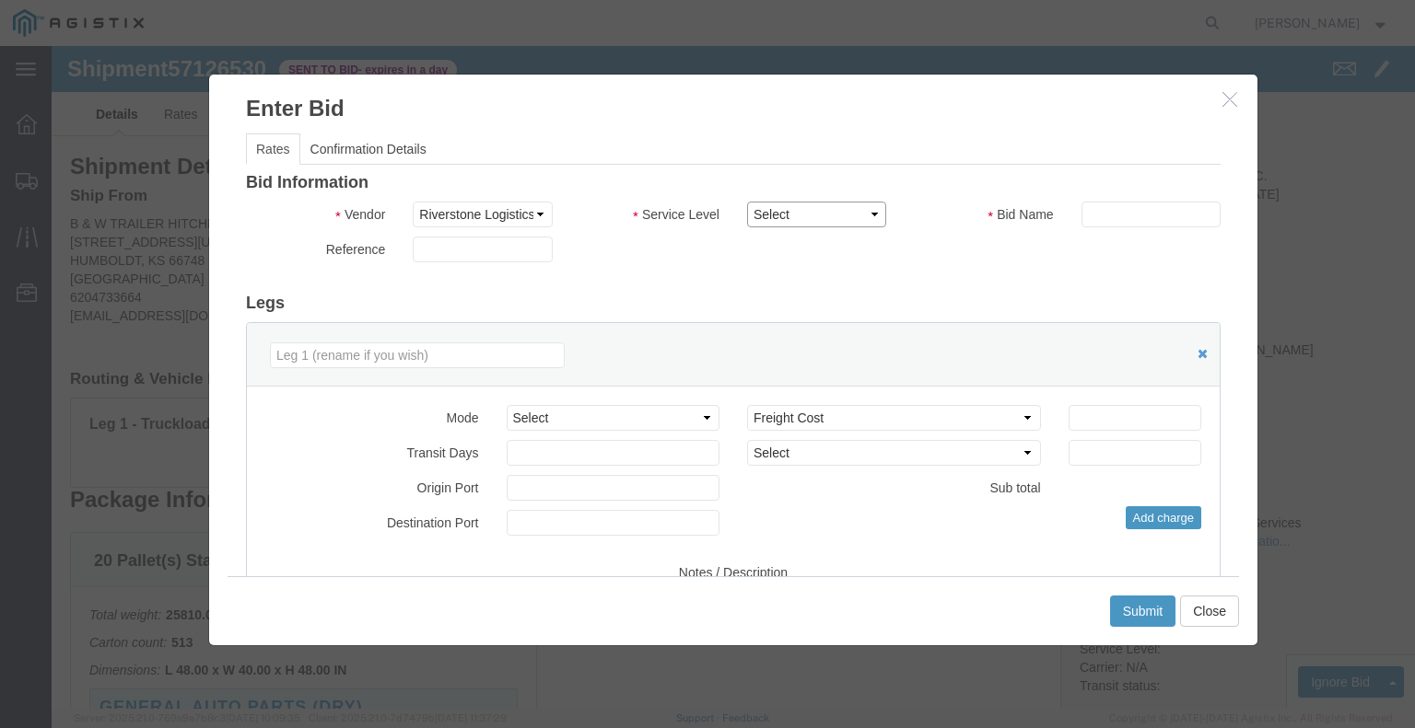
click select "Select Rail TL Standard 3 - 5 Day"
select select "41882"
click select "Select Rail TL Standard 3 - 5 Day"
click input "text"
type input "RLX"
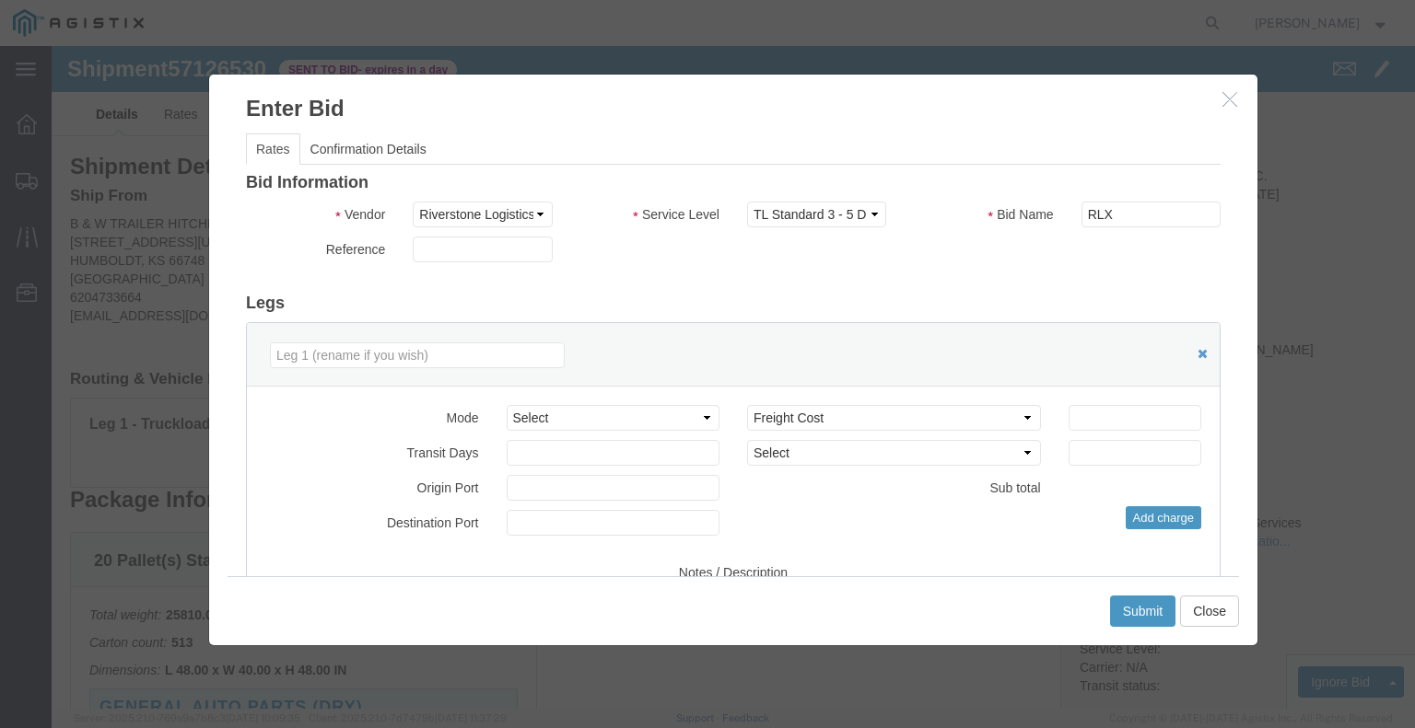
click h3 "Legs"
click select "Select Air Less than Truckload Multi-Leg Ocean Freight Rail Small Parcel Truckl…"
select select "TL"
click select "Select Air Less than Truckload Multi-Leg Ocean Freight Rail Small Parcel Truckl…"
click input "number"
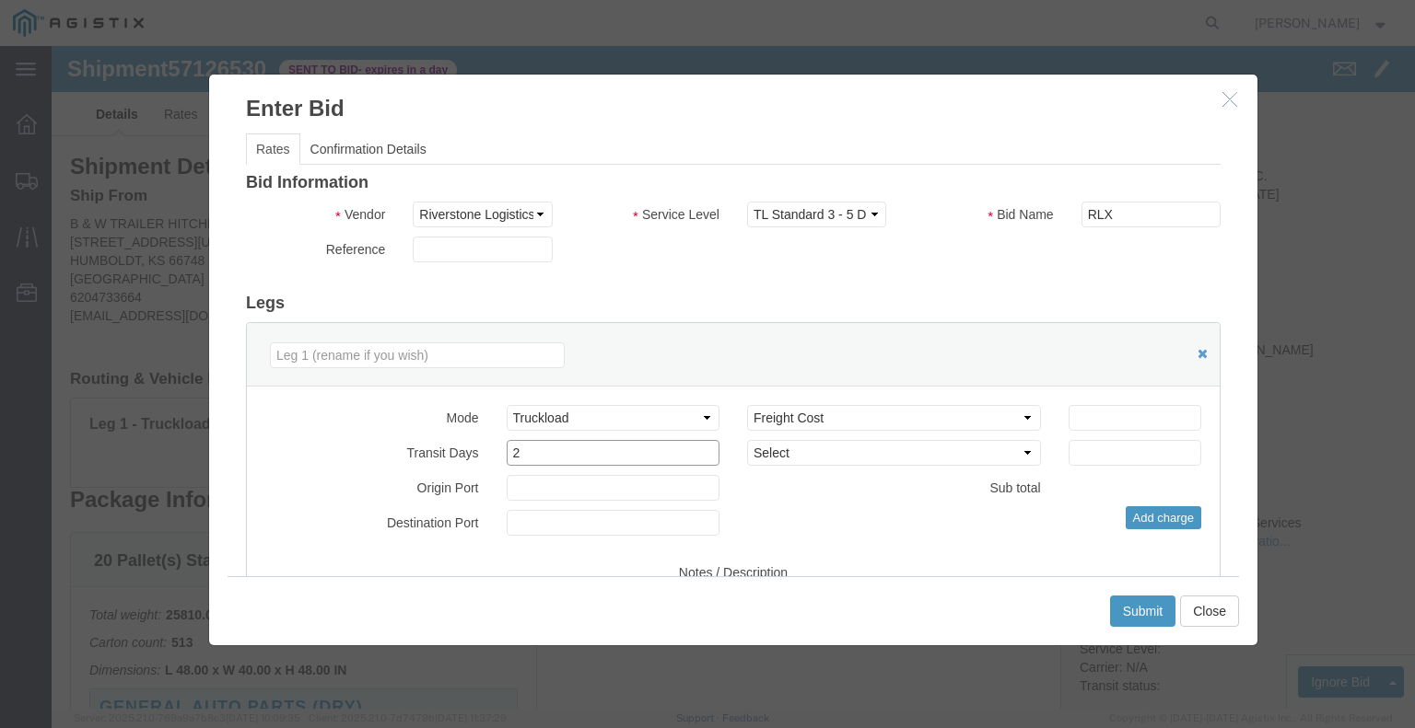
type input "2"
click input "number"
type input "1800"
click button "Submit"
